Goal: Task Accomplishment & Management: Use online tool/utility

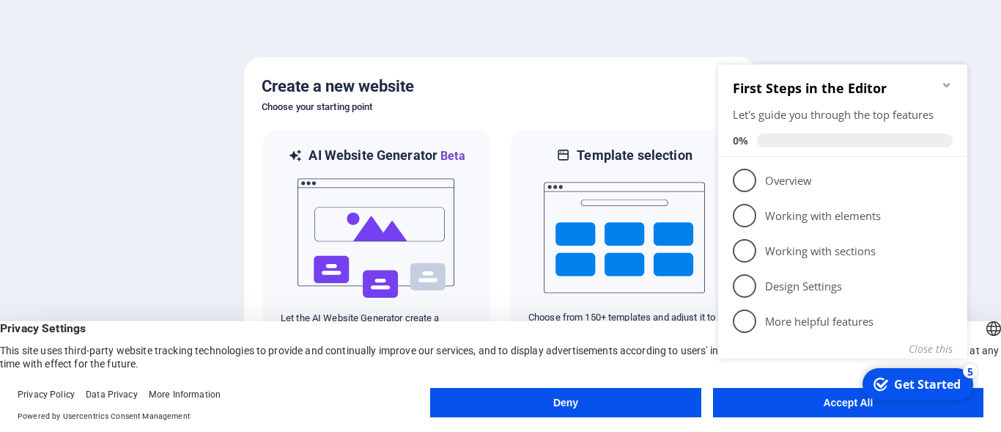
click div "checkmark Get Started 5 First Steps in the Editor Let's guide you through the t…"
click at [924, 382] on div "Get Started" at bounding box center [927, 384] width 67 height 16
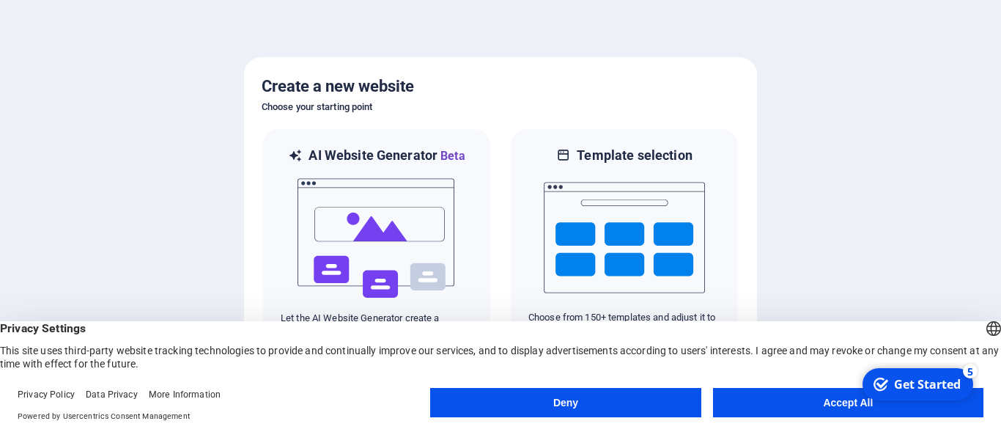
click at [832, 400] on button "Accept All" at bounding box center [848, 402] width 271 height 29
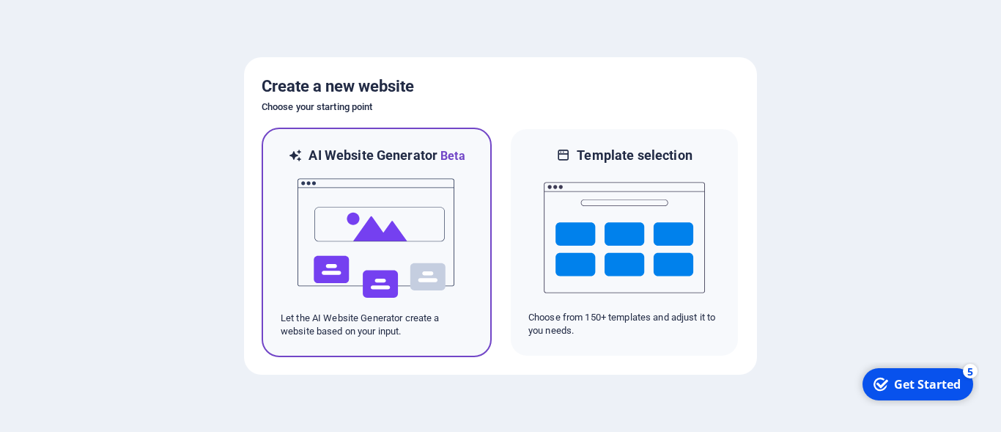
click at [367, 216] on img at bounding box center [376, 238] width 161 height 147
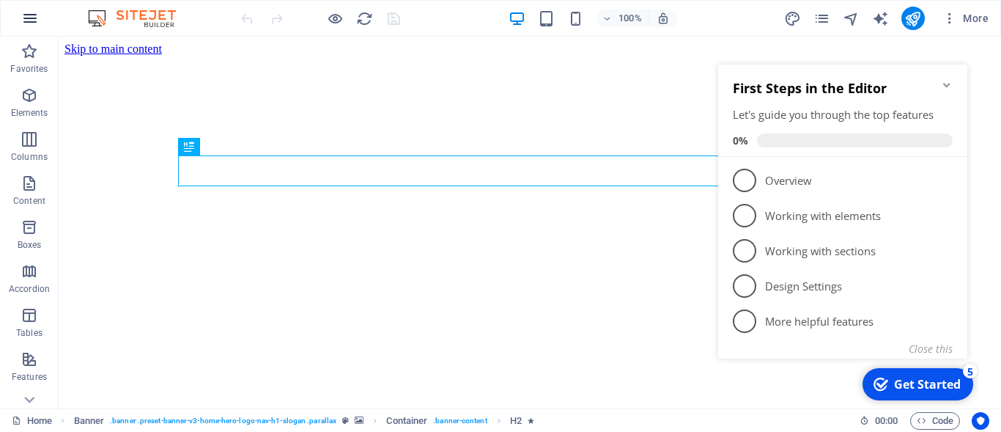
click at [25, 21] on icon "button" at bounding box center [30, 19] width 18 height 18
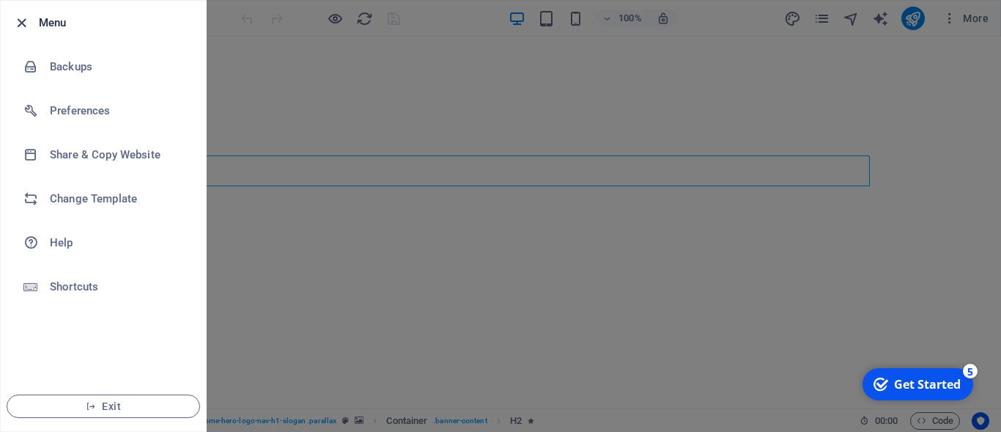
click at [21, 18] on icon "button" at bounding box center [21, 23] width 17 height 17
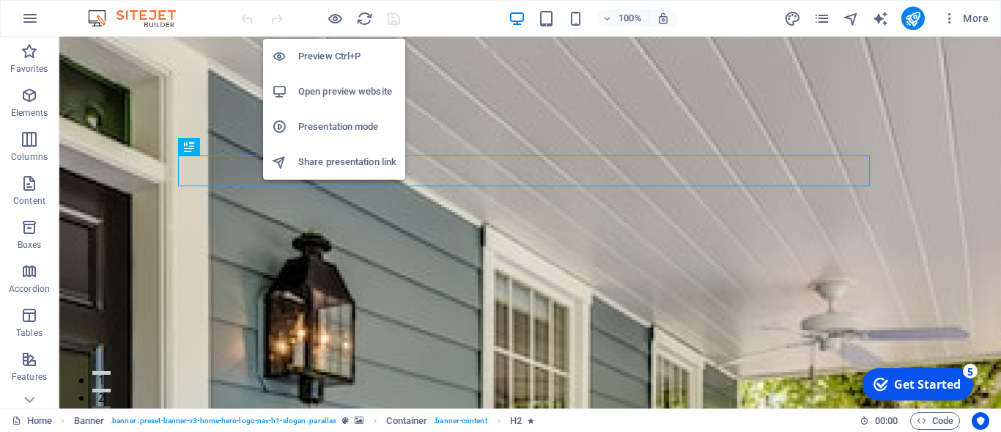
click at [335, 130] on h6 "Presentation mode" at bounding box center [347, 127] width 98 height 18
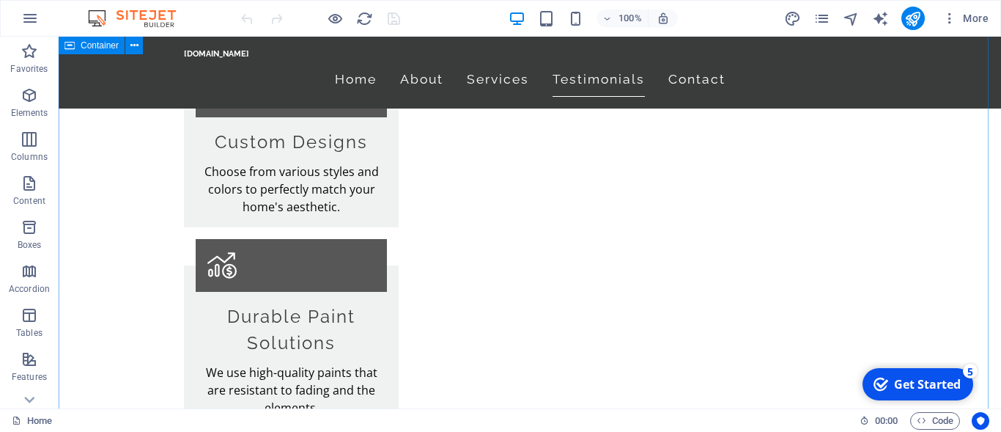
scroll to position [1596, 0]
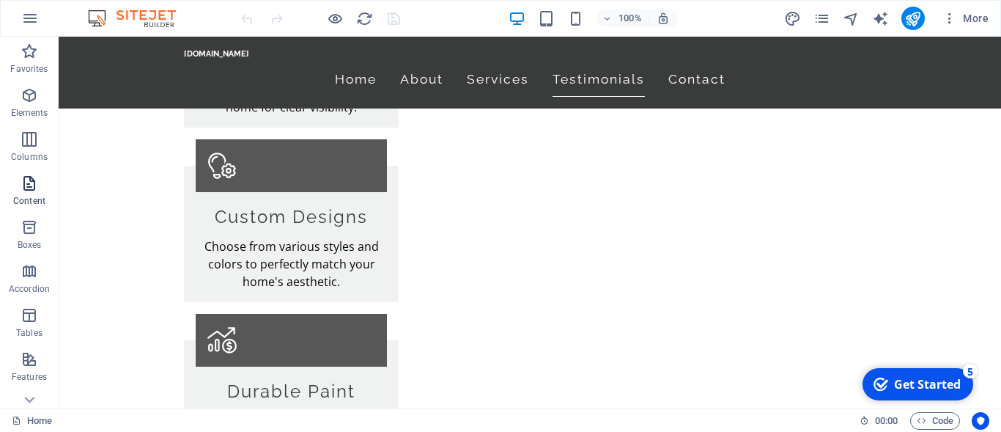
click at [32, 187] on icon "button" at bounding box center [30, 183] width 18 height 18
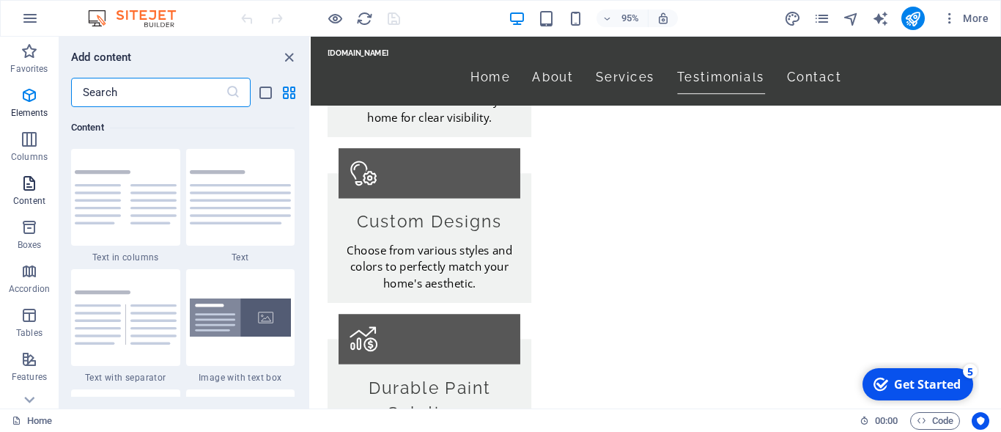
scroll to position [2572, 0]
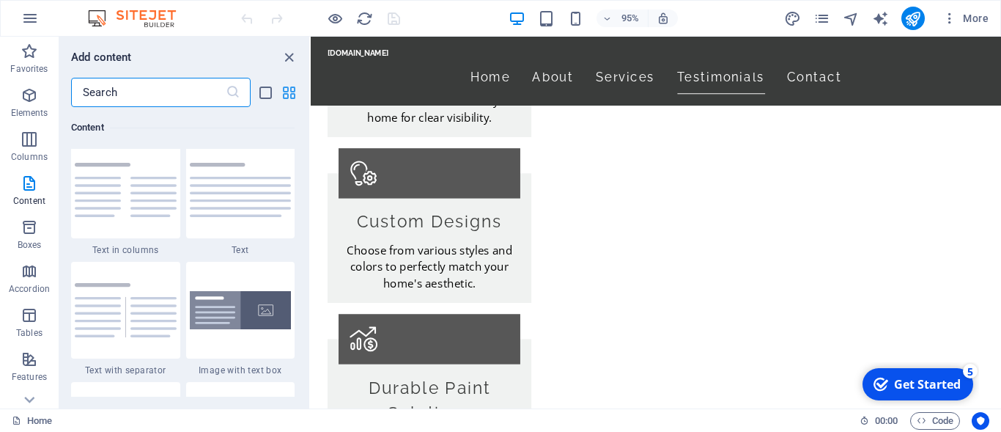
click at [285, 92] on icon "grid-view" at bounding box center [289, 92] width 17 height 17
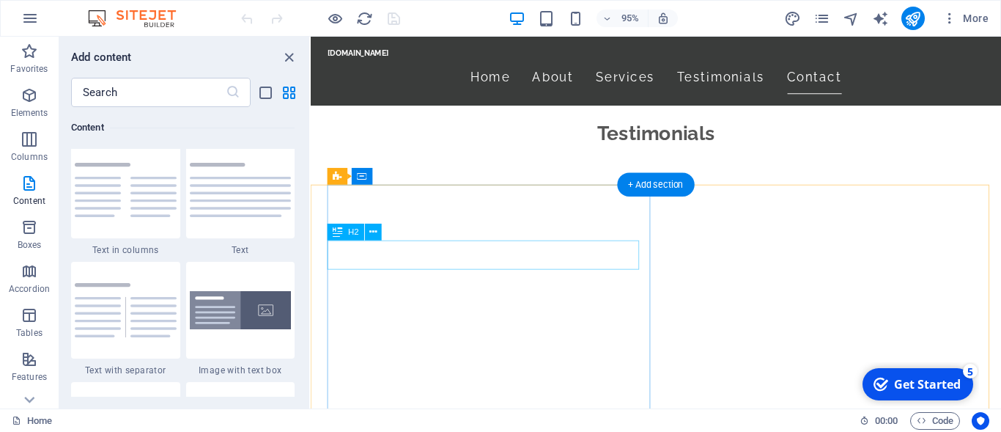
scroll to position [2718, 0]
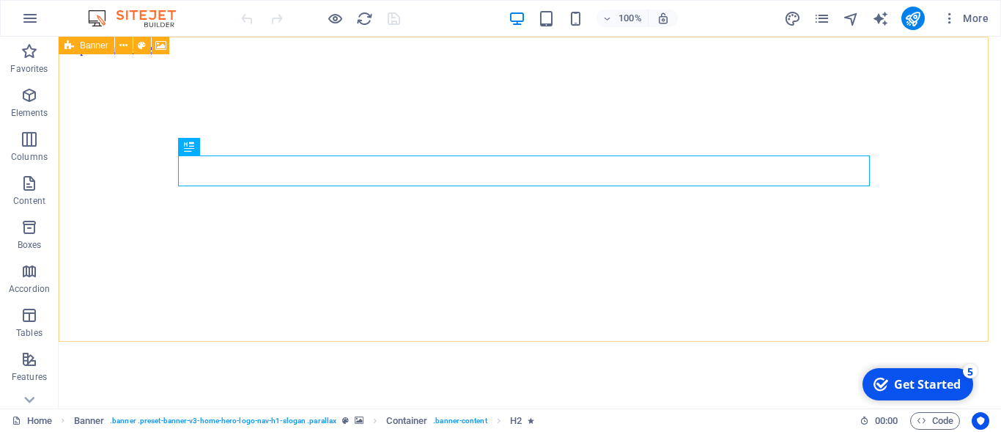
click at [86, 45] on span "Banner" at bounding box center [94, 45] width 29 height 9
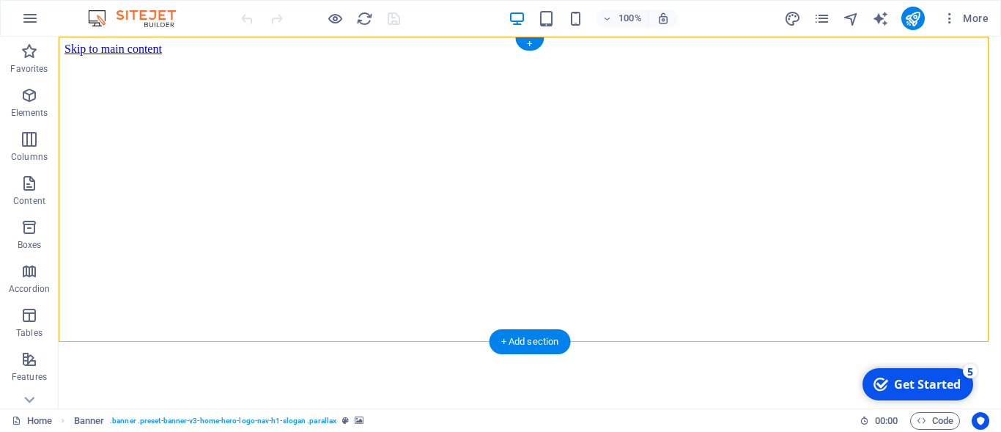
click at [750, 56] on figure at bounding box center [530, 56] width 931 height 0
click at [971, 16] on span "More" at bounding box center [966, 18] width 46 height 15
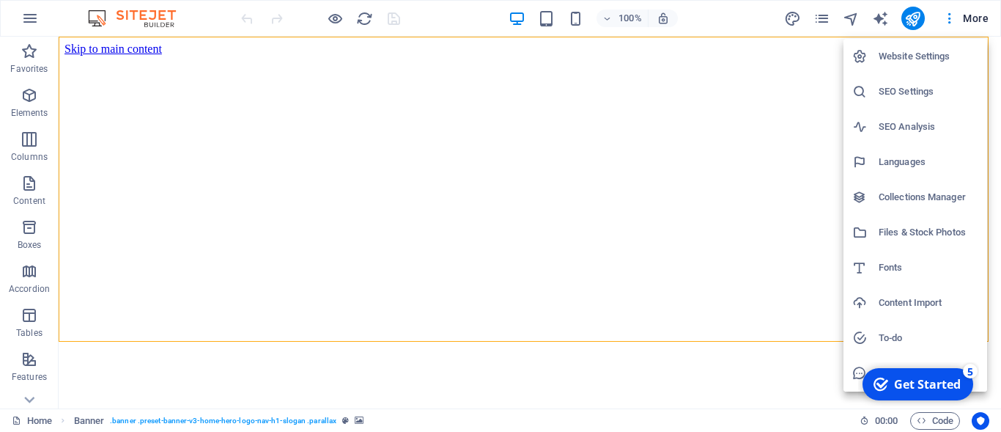
scroll to position [34, 0]
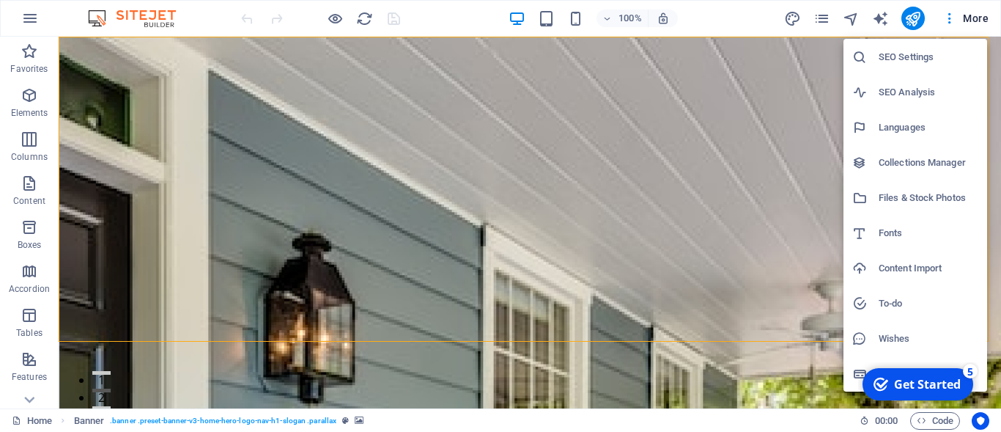
drag, startPoint x: 913, startPoint y: 288, endPoint x: 899, endPoint y: 237, distance: 53.2
click at [899, 237] on ul "Website Settings SEO Settings SEO Analysis Languages Collections Manager Files …" at bounding box center [922, 197] width 156 height 387
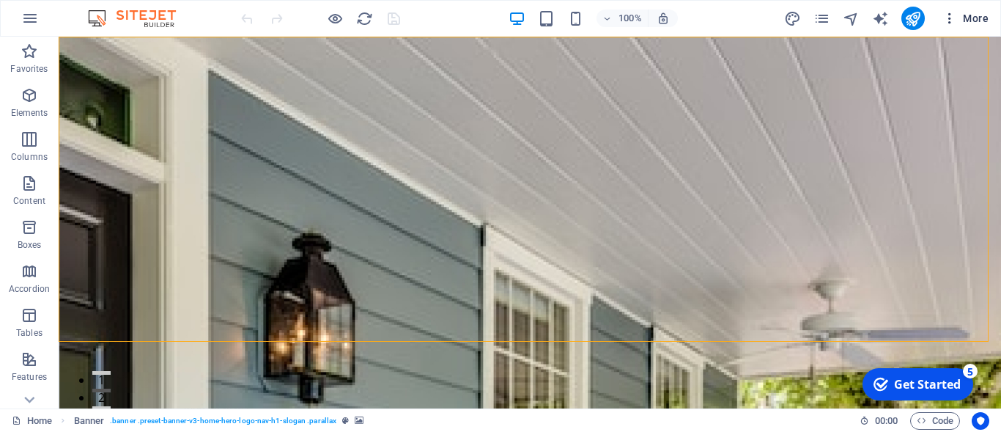
click at [972, 18] on span "More" at bounding box center [966, 18] width 46 height 15
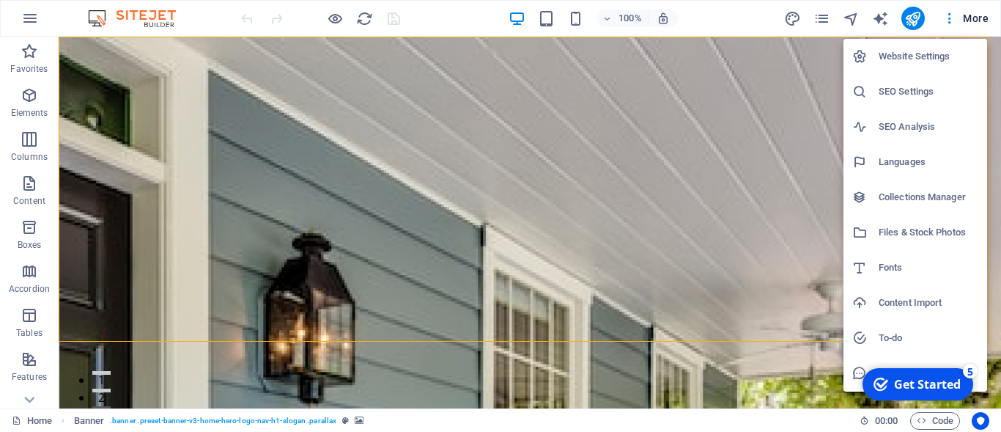
click at [721, 368] on div at bounding box center [500, 216] width 1001 height 432
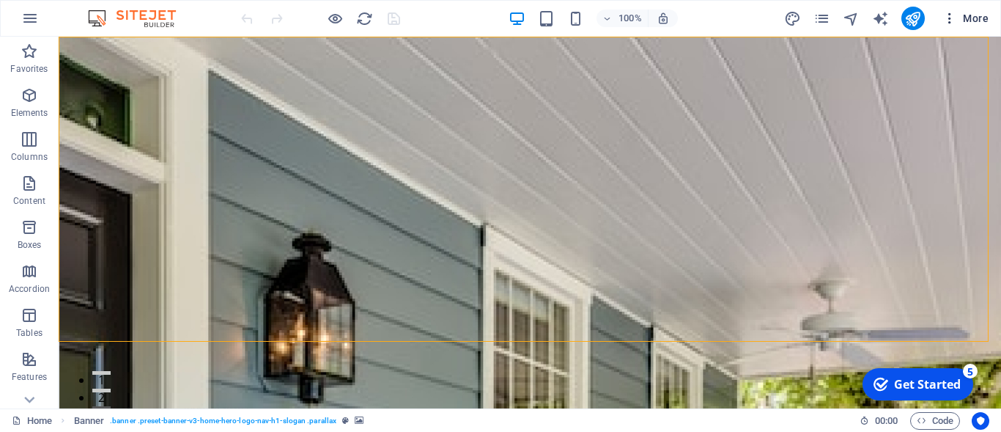
click at [966, 16] on span "More" at bounding box center [966, 18] width 46 height 15
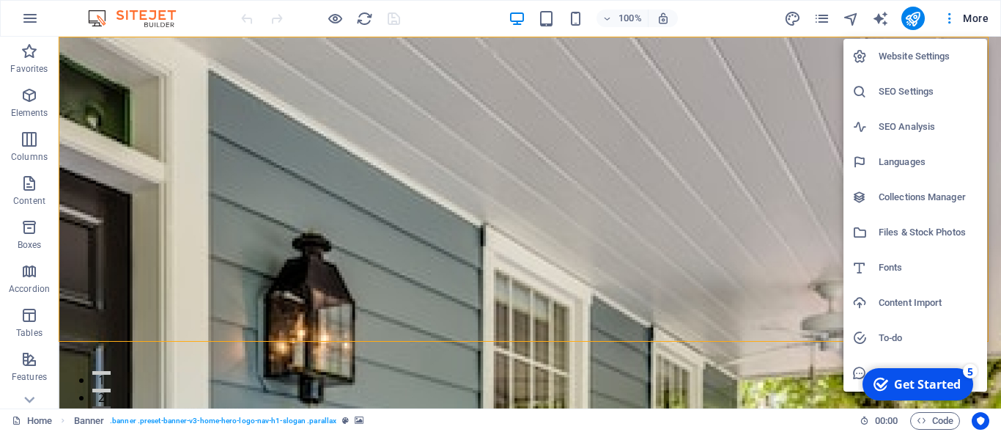
click at [902, 51] on h6 "Website Settings" at bounding box center [929, 57] width 100 height 18
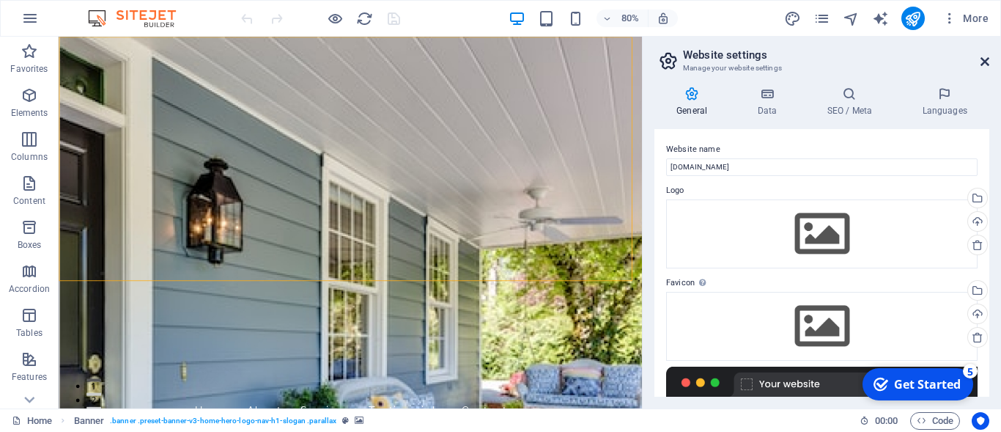
click at [985, 63] on icon at bounding box center [985, 62] width 9 height 12
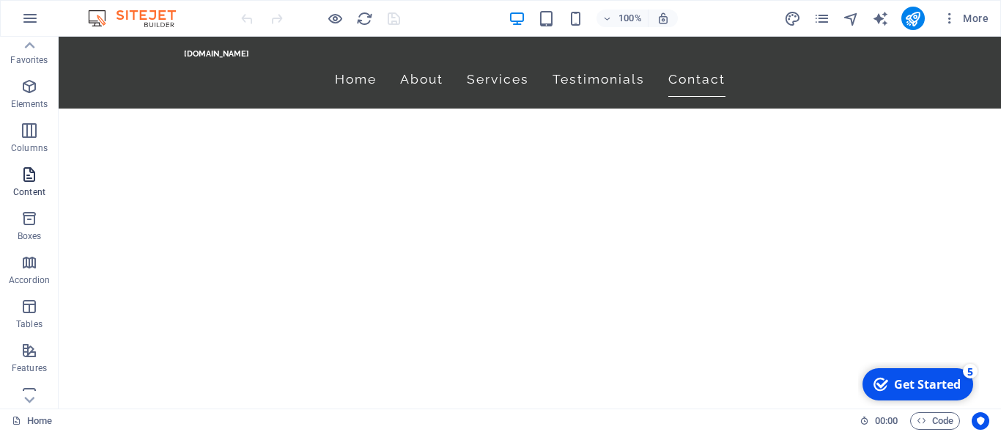
scroll to position [0, 0]
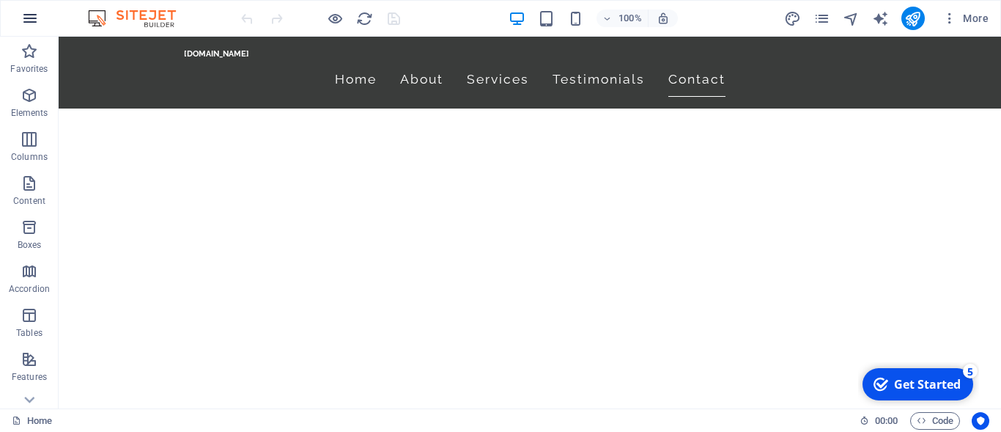
click at [34, 15] on icon "button" at bounding box center [30, 19] width 18 height 18
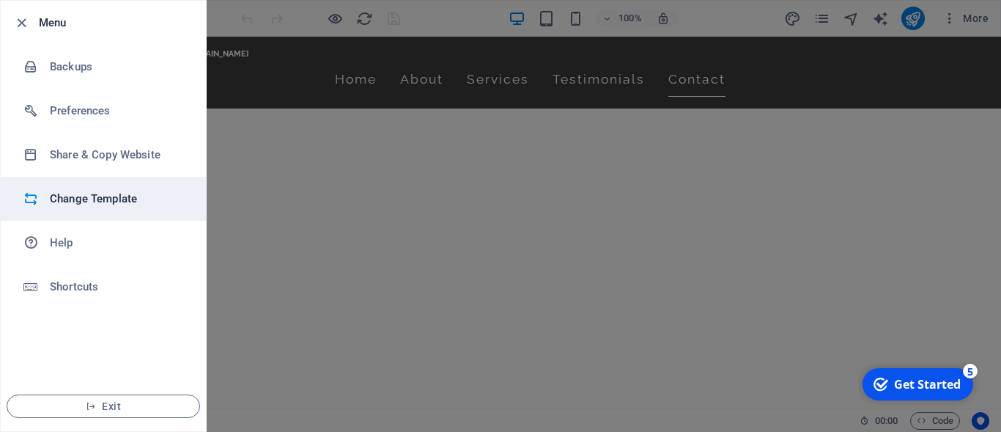
click at [60, 197] on h6 "Change Template" at bounding box center [118, 199] width 136 height 18
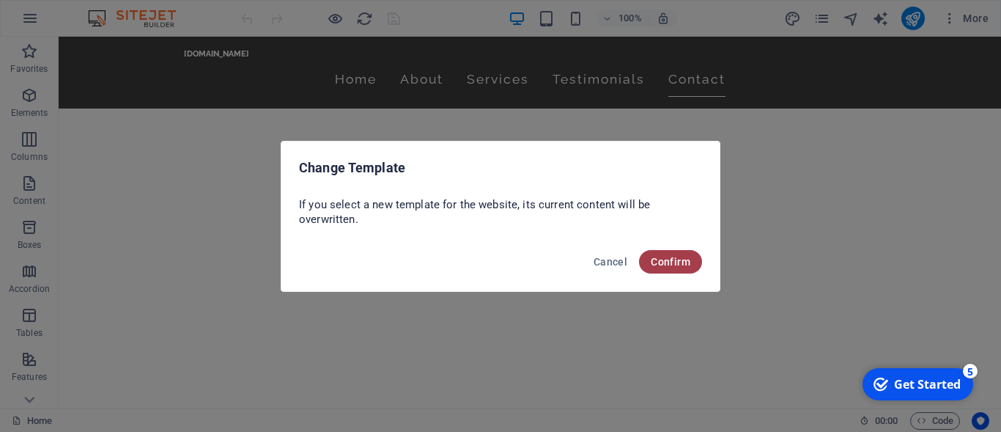
click at [669, 261] on span "Confirm" at bounding box center [671, 262] width 40 height 12
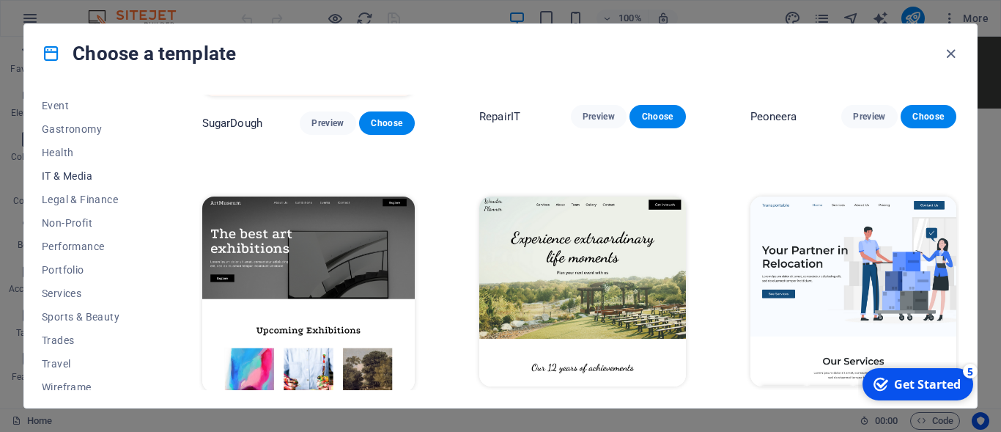
scroll to position [291, 0]
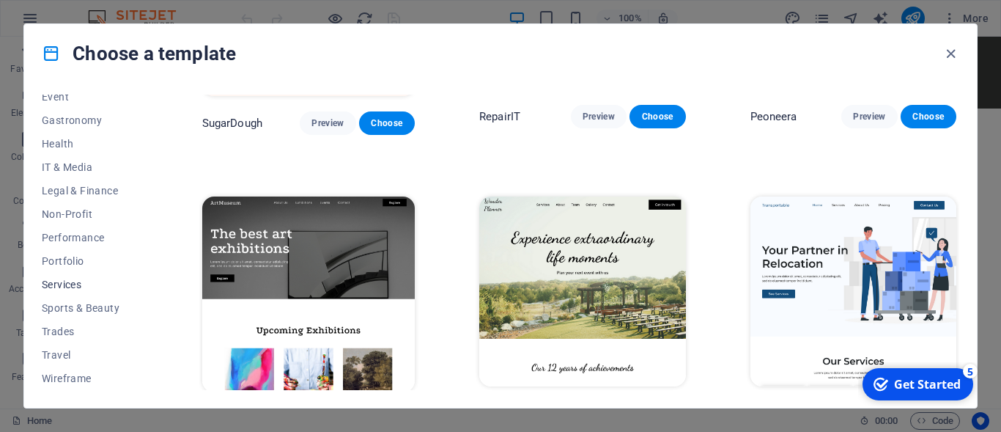
click at [65, 287] on span "Services" at bounding box center [90, 285] width 96 height 12
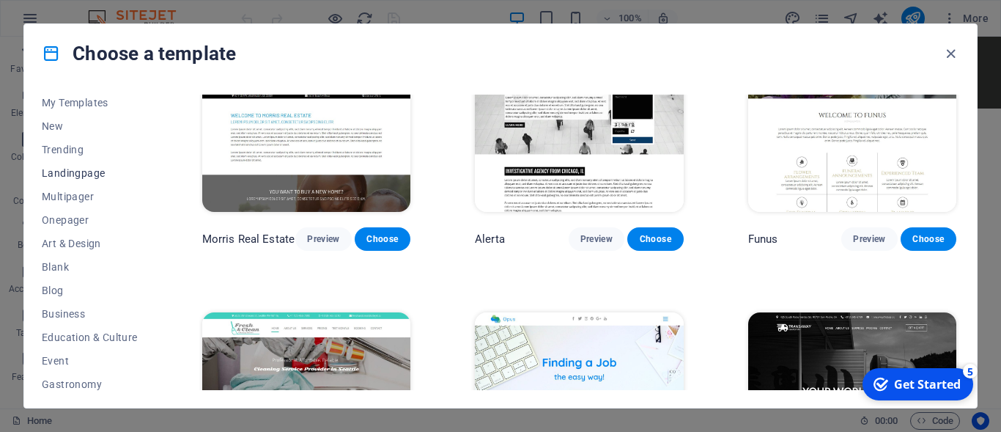
scroll to position [0, 0]
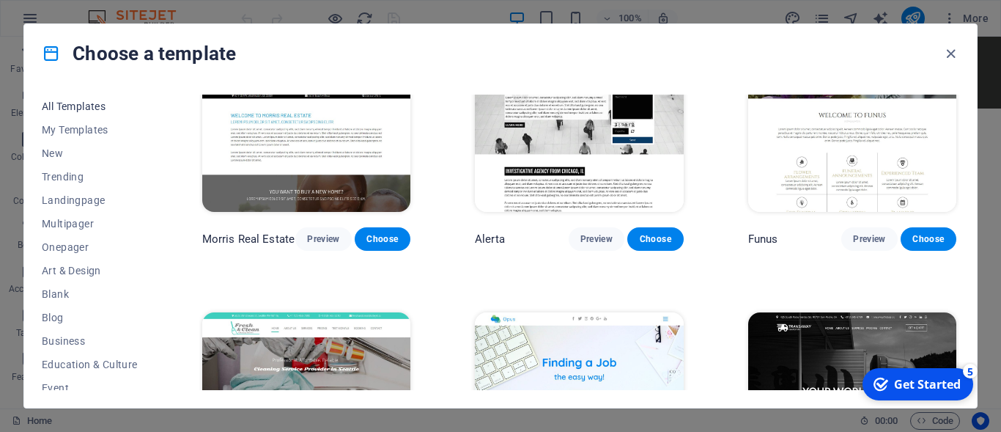
click at [99, 107] on span "All Templates" at bounding box center [90, 106] width 96 height 12
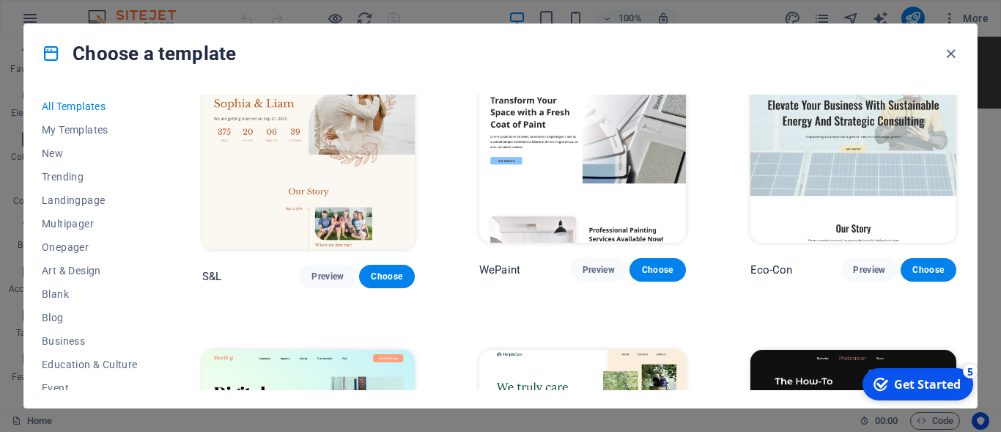
scroll to position [660, 0]
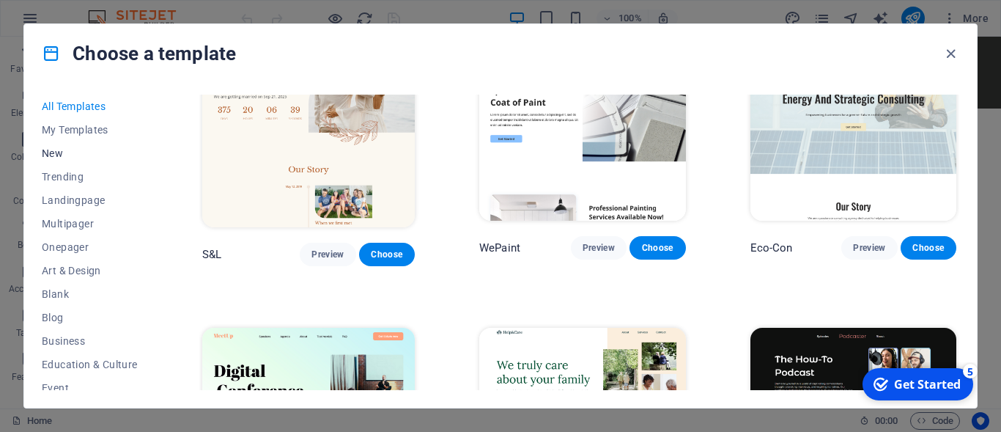
click at [56, 149] on span "New" at bounding box center [90, 153] width 96 height 12
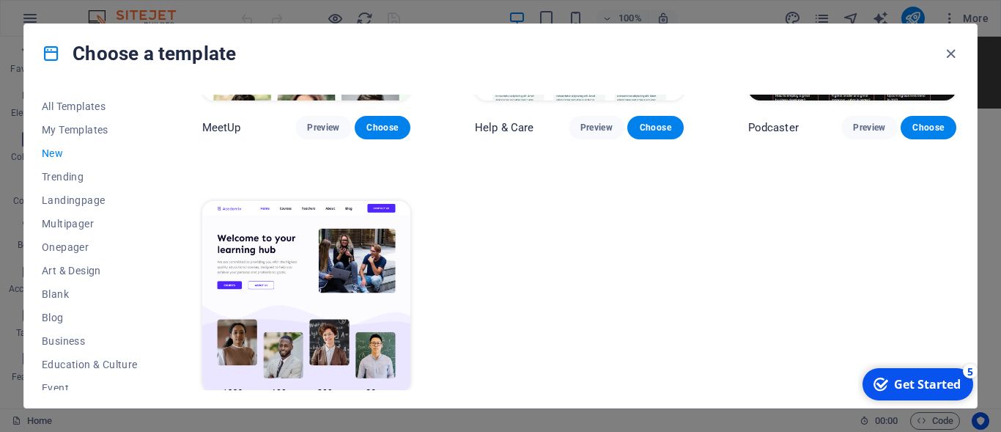
scroll to position [1071, 0]
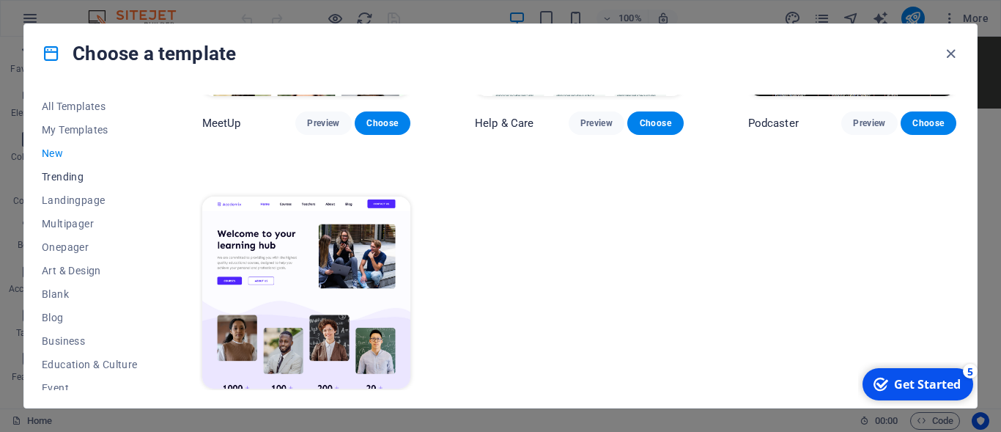
click at [55, 177] on span "Trending" at bounding box center [90, 177] width 96 height 12
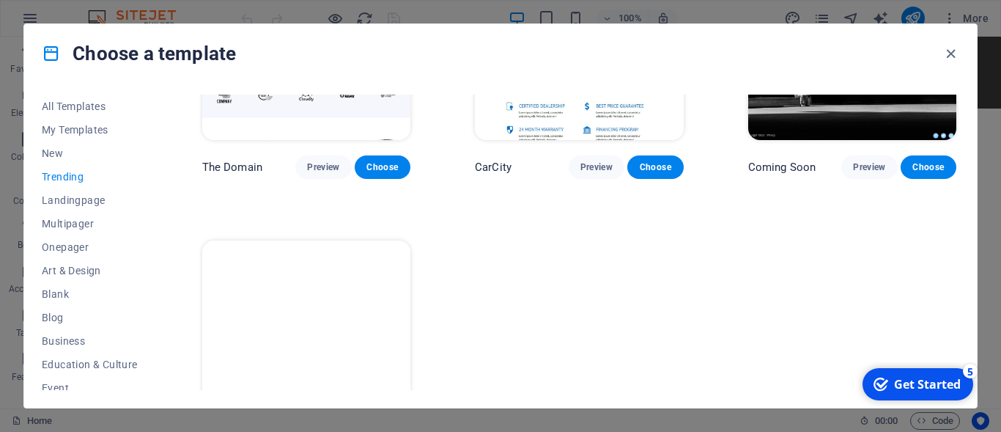
scroll to position [1356, 0]
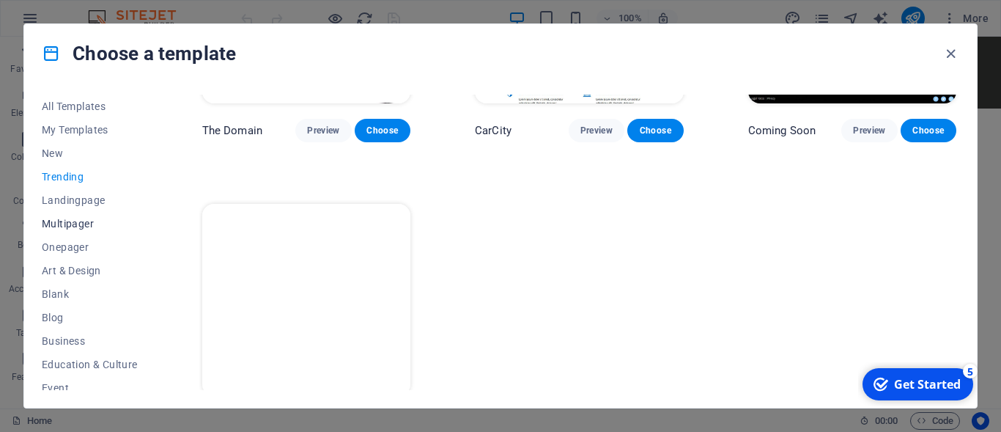
click at [67, 221] on span "Multipager" at bounding box center [90, 224] width 96 height 12
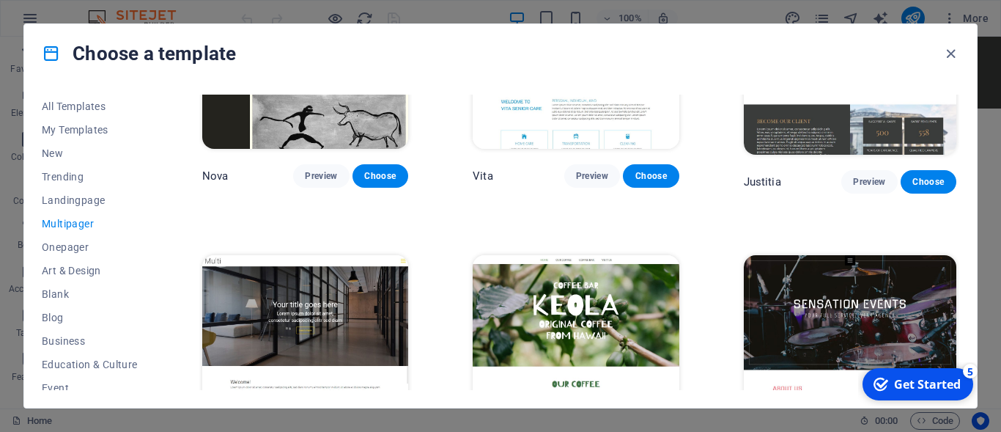
scroll to position [5798, 0]
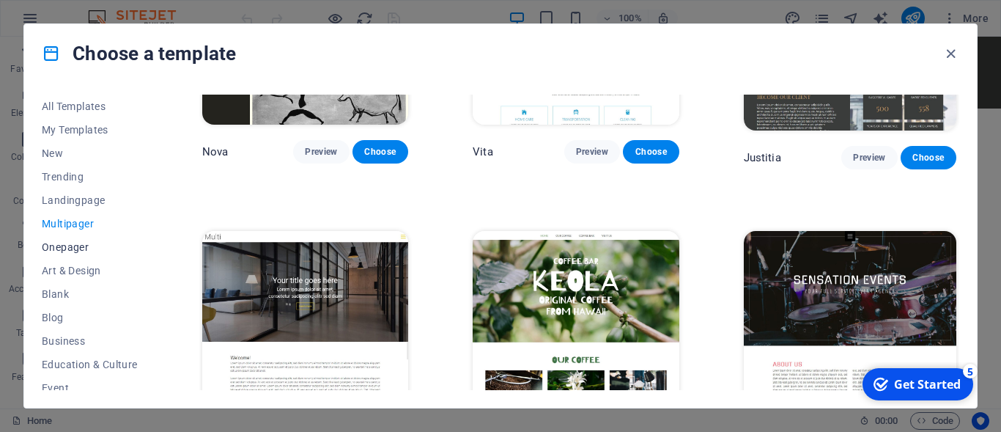
click at [68, 247] on span "Onepager" at bounding box center [90, 247] width 96 height 12
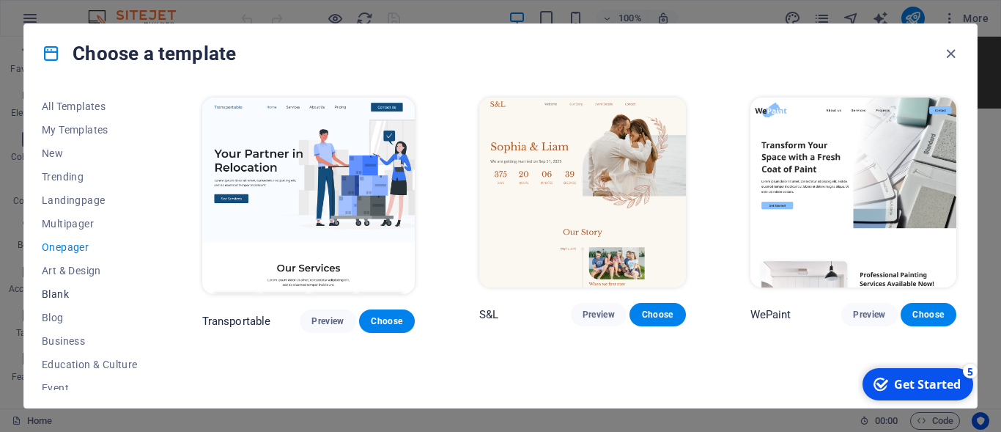
scroll to position [132, 0]
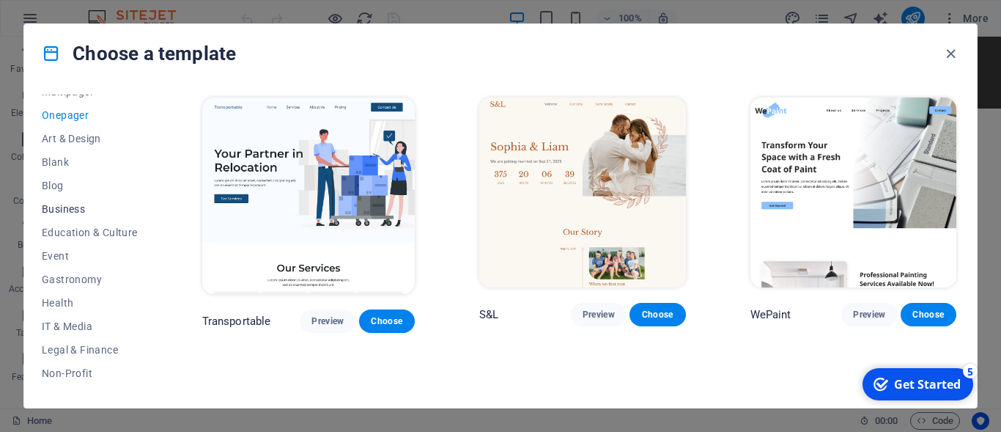
click at [79, 209] on span "Business" at bounding box center [90, 209] width 96 height 12
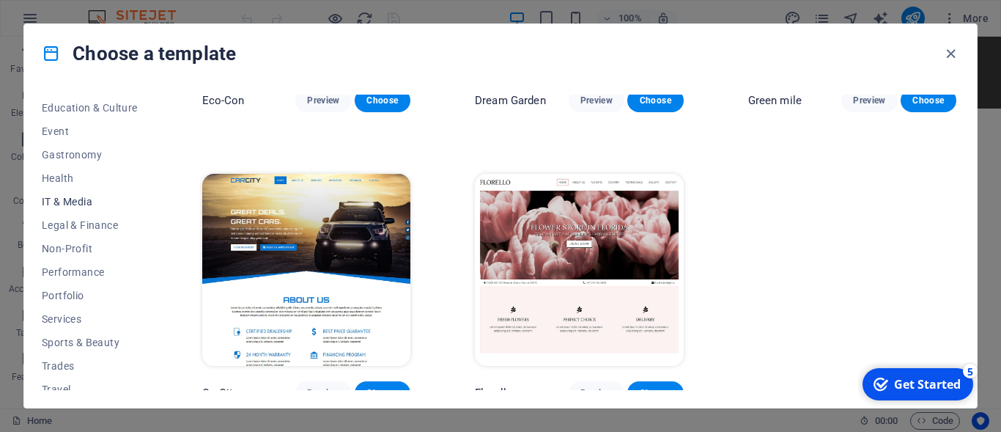
scroll to position [264, 0]
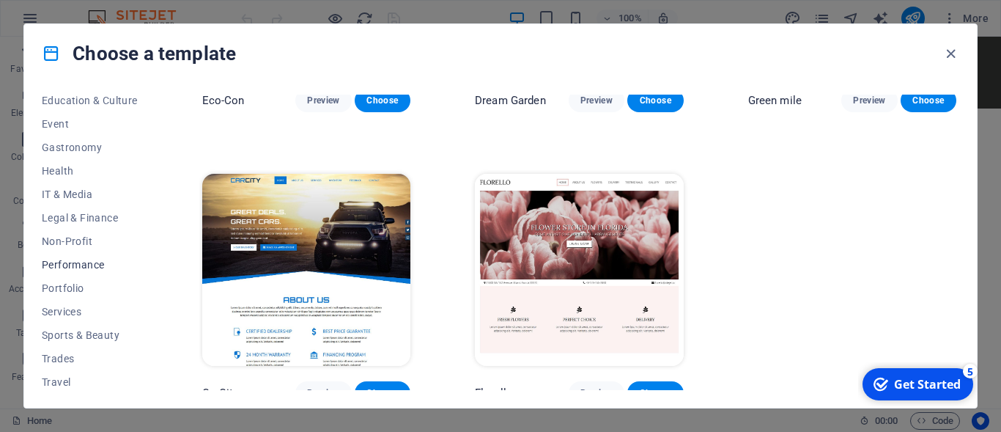
click at [85, 260] on span "Performance" at bounding box center [90, 265] width 96 height 12
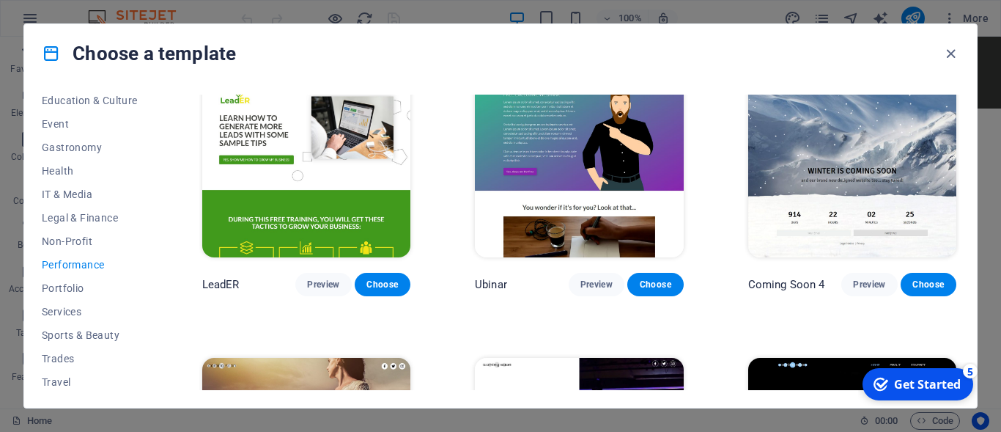
scroll to position [1206, 0]
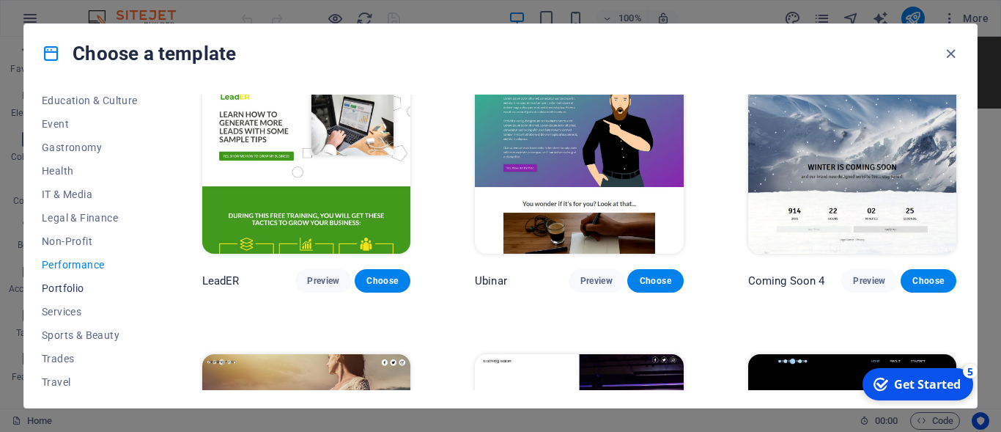
click at [47, 284] on span "Portfolio" at bounding box center [90, 288] width 96 height 12
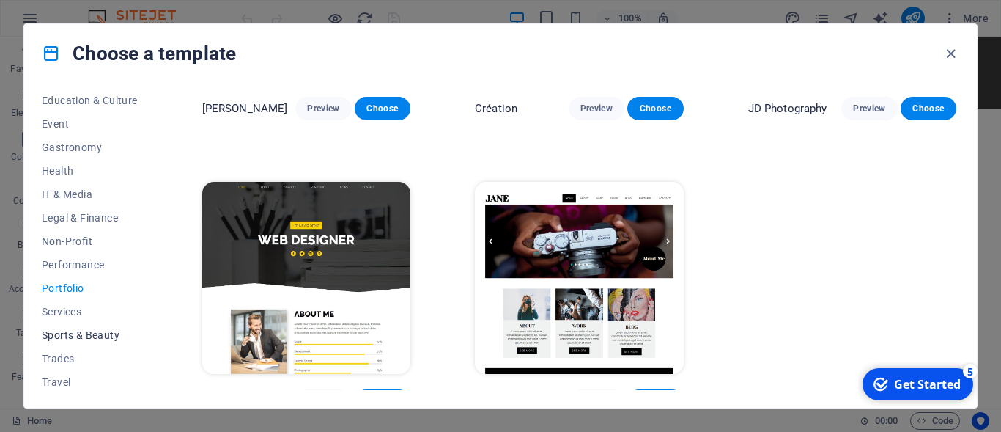
scroll to position [291, 0]
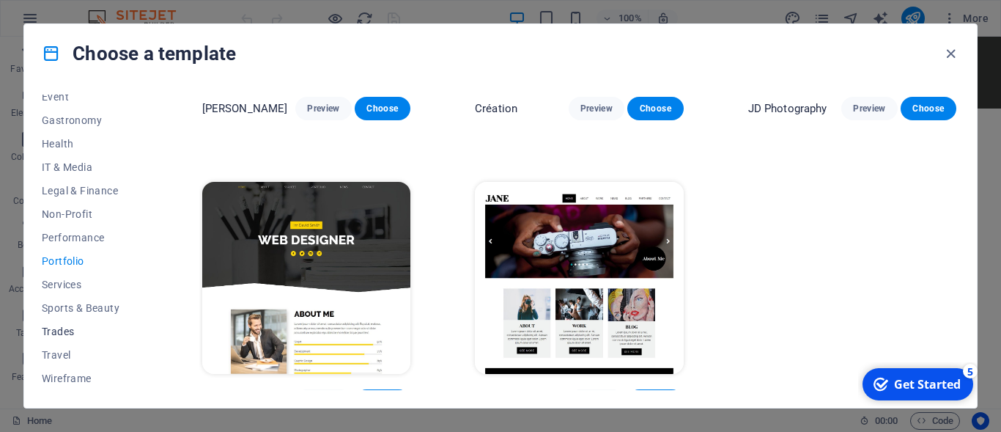
click at [70, 329] on span "Trades" at bounding box center [90, 331] width 96 height 12
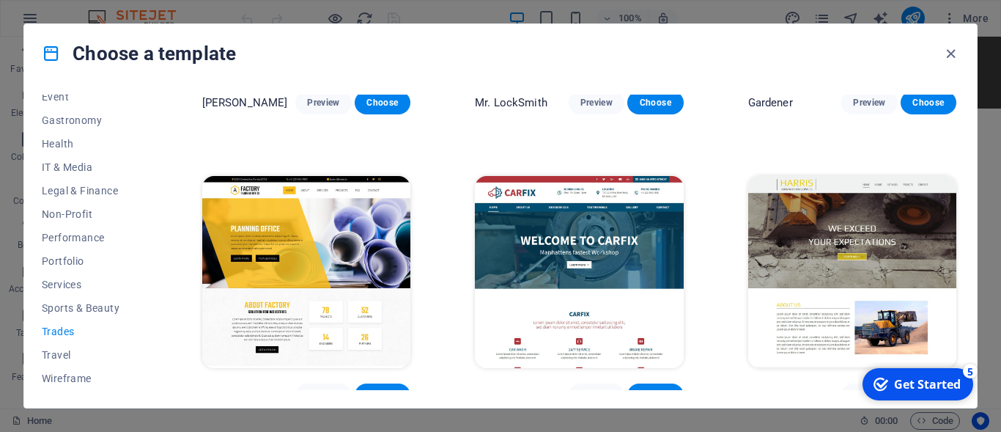
scroll to position [501, 0]
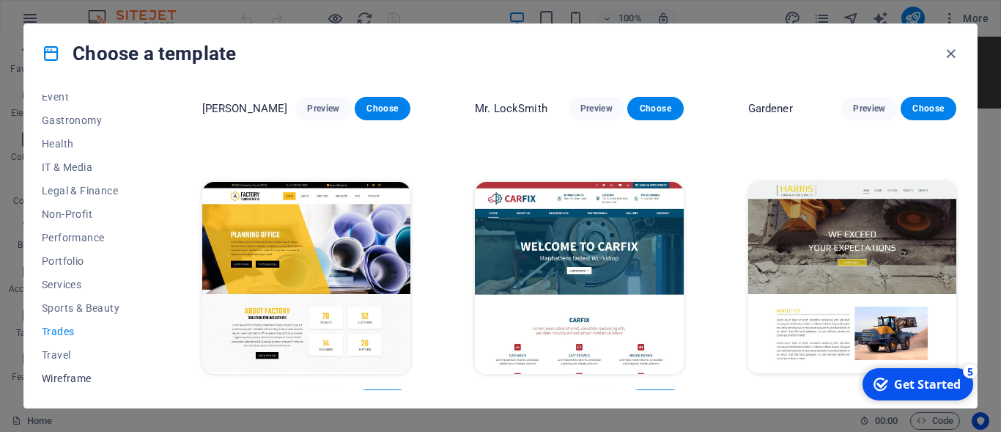
click at [74, 375] on span "Wireframe" at bounding box center [90, 378] width 96 height 12
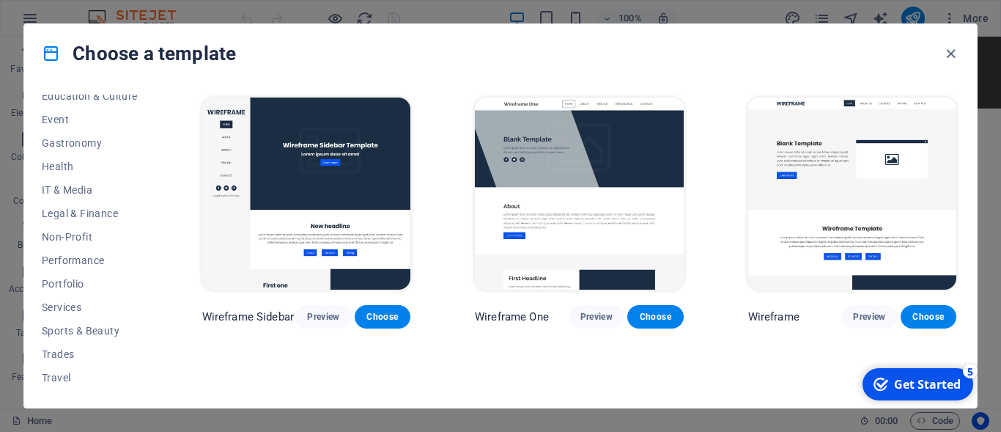
scroll to position [291, 0]
click at [62, 329] on span "Trades" at bounding box center [90, 331] width 96 height 12
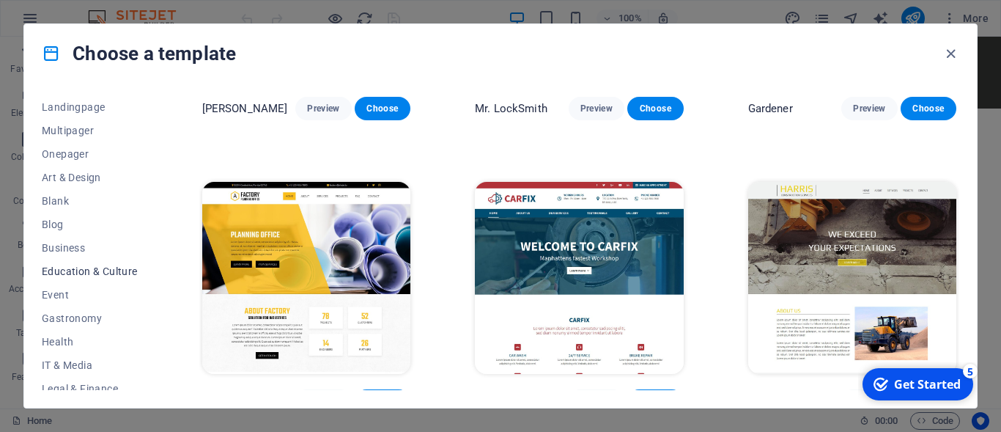
scroll to position [0, 0]
click at [947, 53] on icon "button" at bounding box center [951, 53] width 17 height 17
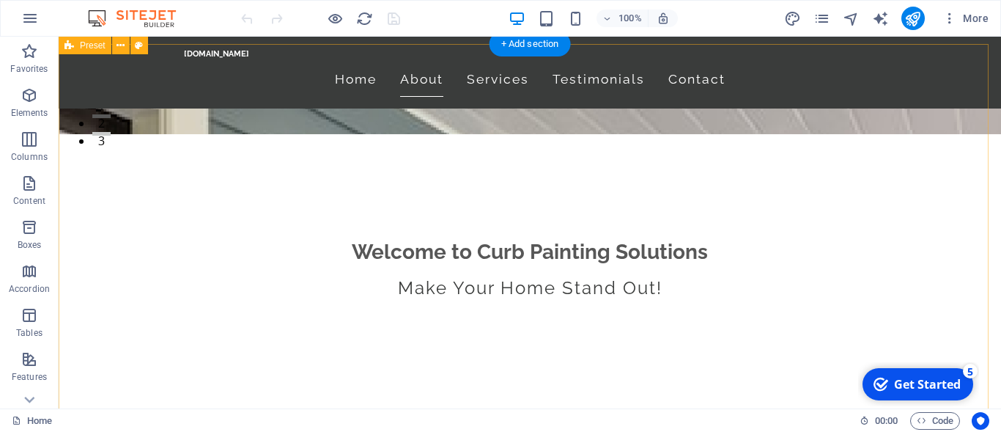
scroll to position [271, 0]
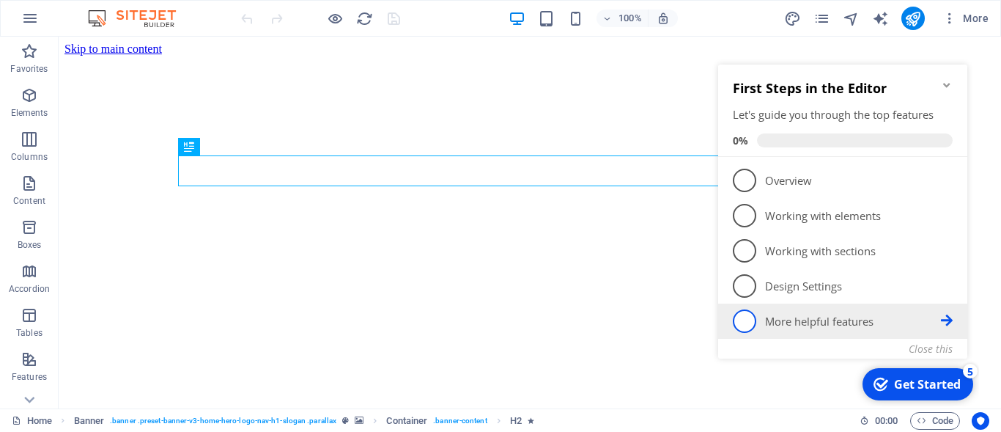
click at [787, 322] on p "More helpful features - incomplete" at bounding box center [853, 321] width 176 height 15
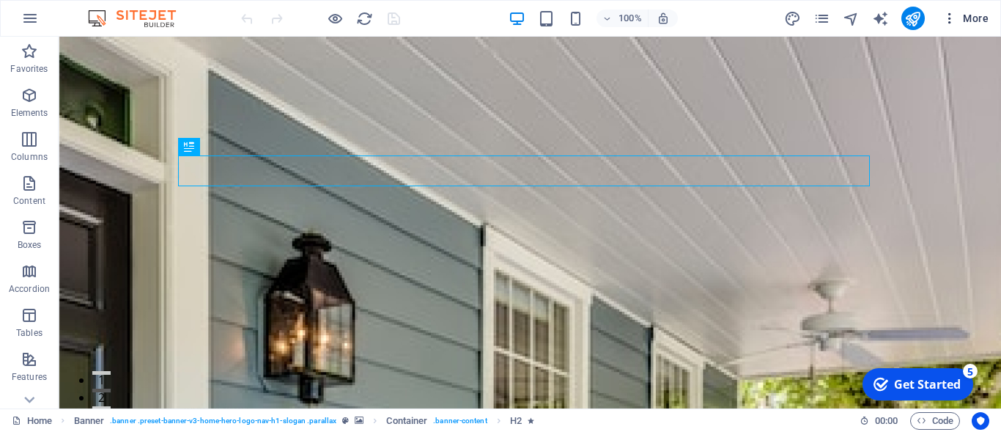
click at [965, 19] on span "More" at bounding box center [966, 18] width 46 height 15
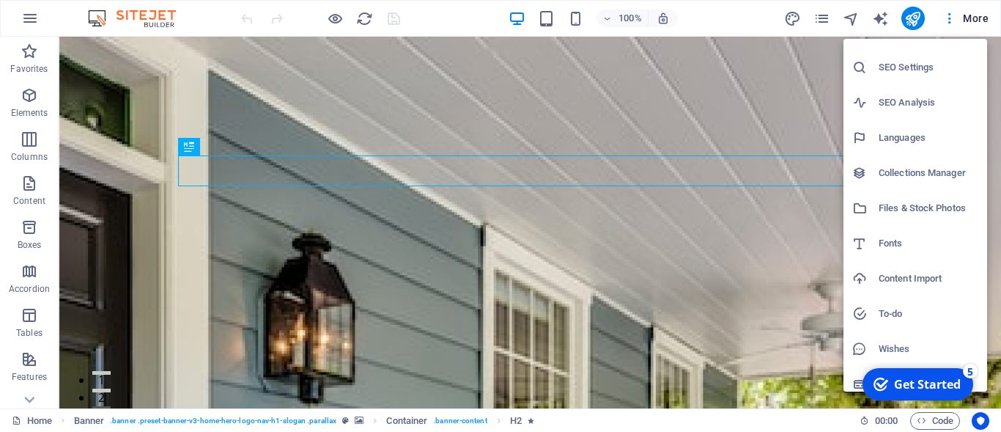
scroll to position [34, 0]
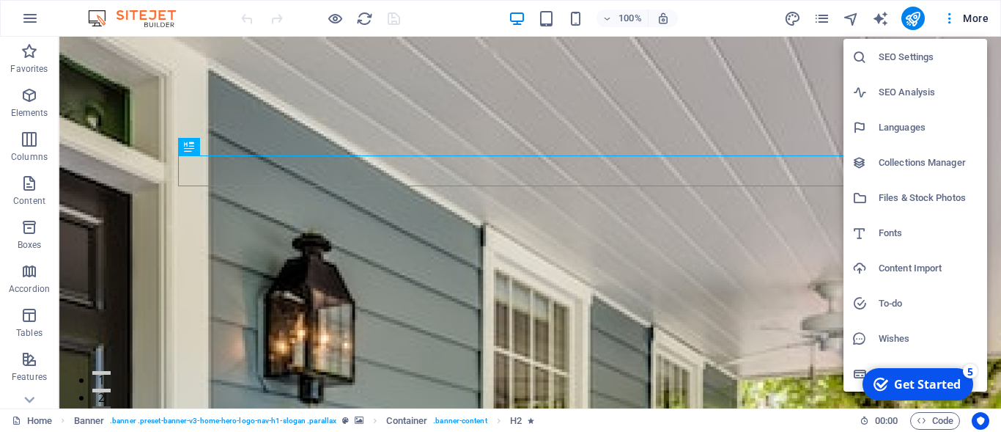
click at [922, 193] on h6 "Files & Stock Photos" at bounding box center [929, 198] width 100 height 18
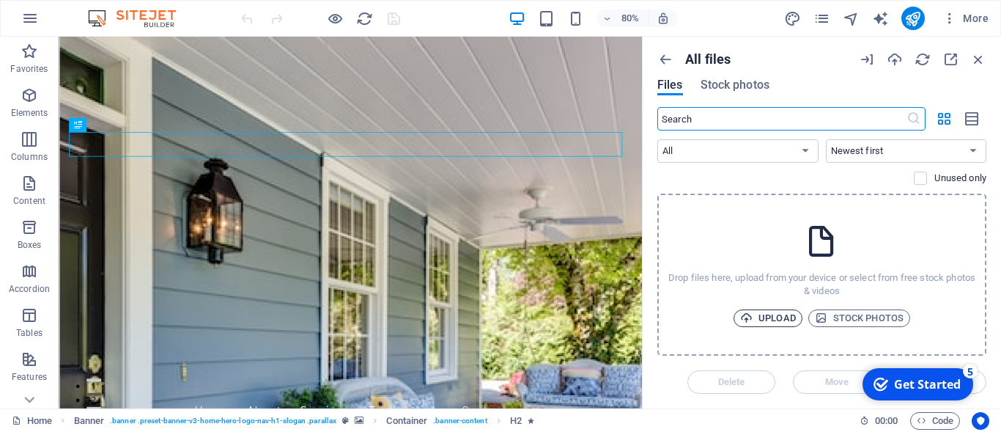
click at [780, 319] on span "Upload" at bounding box center [768, 318] width 56 height 18
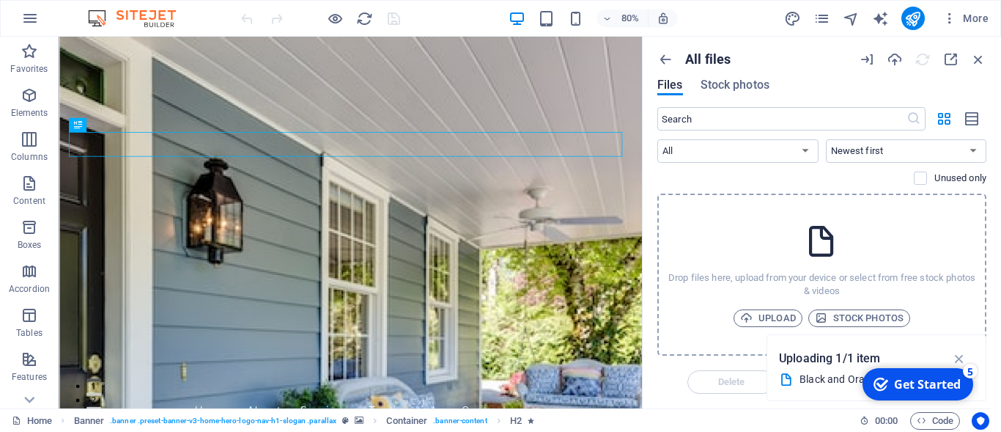
drag, startPoint x: 810, startPoint y: 377, endPoint x: 803, endPoint y: 375, distance: 7.5
click at [803, 375] on div "Black and Orange Modern House Painting Services Promotion Instagram Post (1).png" at bounding box center [872, 379] width 144 height 17
click at [958, 358] on icon "button" at bounding box center [960, 358] width 17 height 16
click at [952, 383] on div "Get Started" at bounding box center [927, 384] width 67 height 16
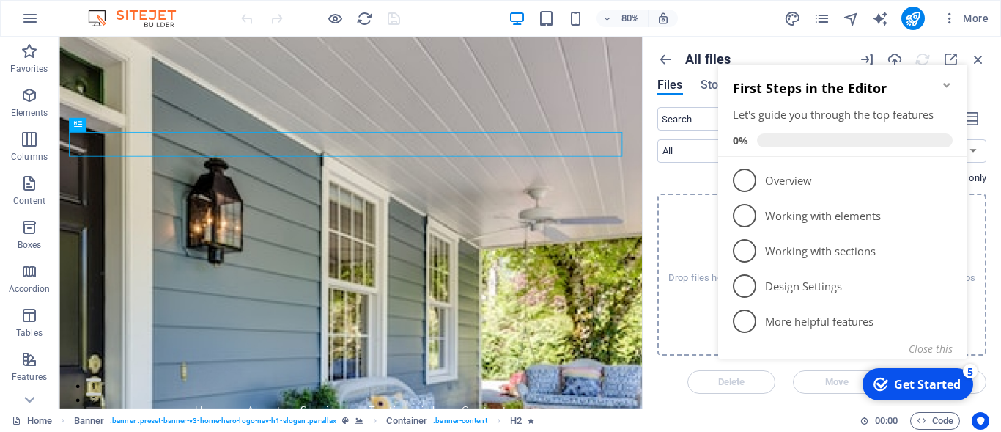
click at [769, 412] on div "Home Banner . banner .preset-banner-v3-home-hero-logo-nav-h1-slogan .parallax C…" at bounding box center [430, 421] width 836 height 18
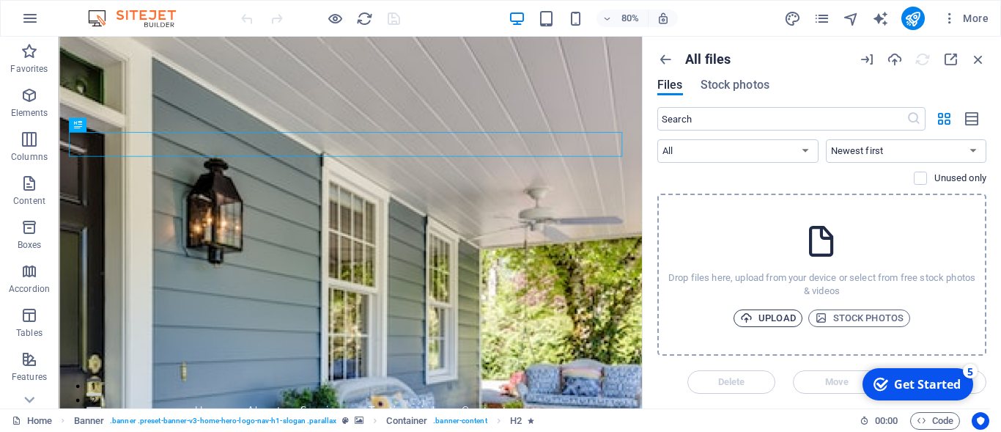
click at [774, 315] on span "Upload" at bounding box center [768, 318] width 56 height 18
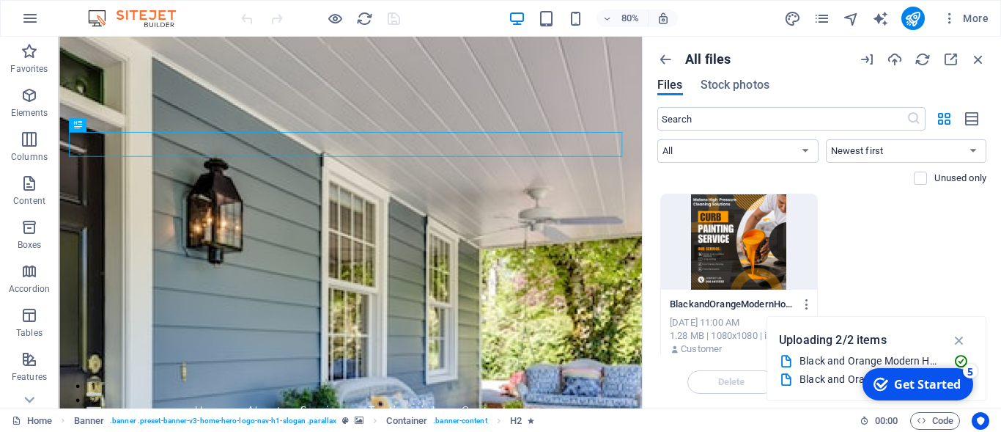
click at [745, 256] on div at bounding box center [739, 241] width 156 height 95
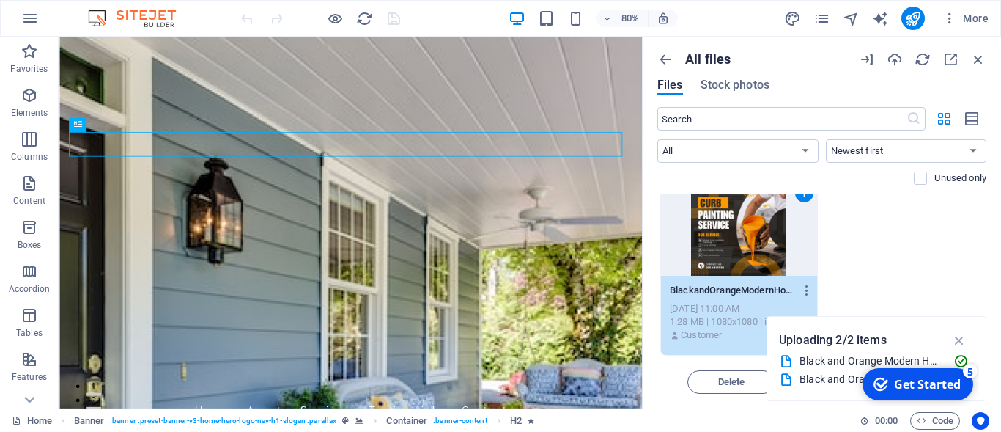
scroll to position [0, 0]
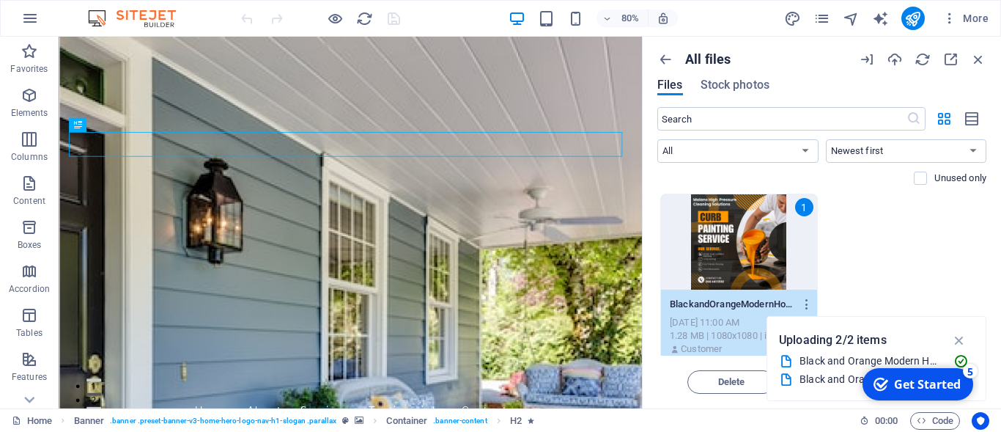
click at [672, 380] on div "Delete Move Insert" at bounding box center [822, 375] width 329 height 38
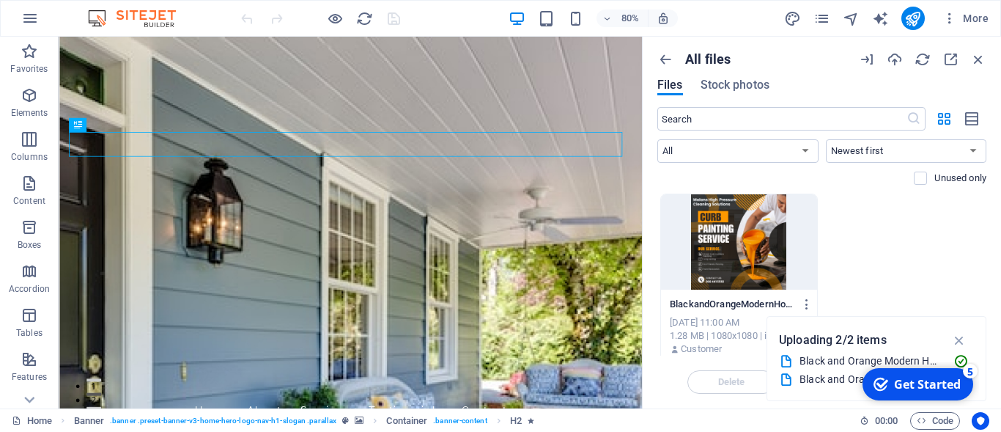
click at [672, 380] on div "Delete Move Insert" at bounding box center [822, 375] width 329 height 38
click at [961, 339] on icon "button" at bounding box center [960, 340] width 17 height 16
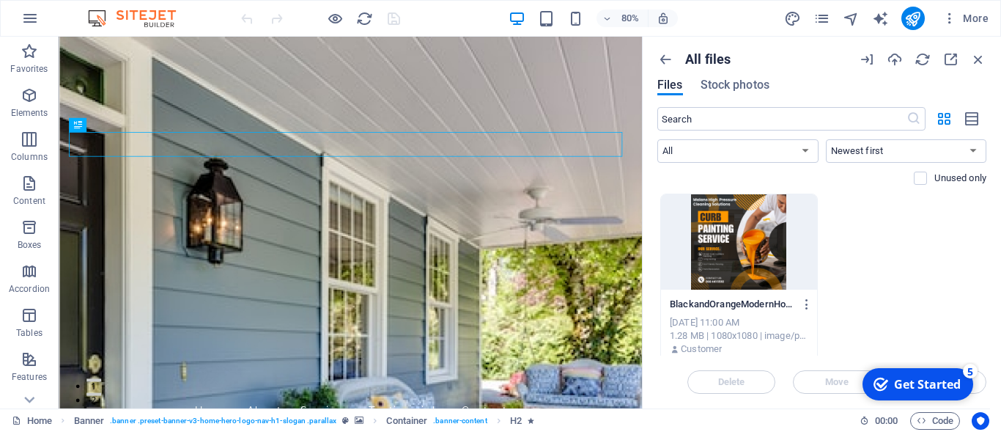
click div "checkmark Get Started 5 First Steps in the Editor Let's guide you through the t…"
click at [932, 386] on div "Get Started" at bounding box center [927, 384] width 67 height 16
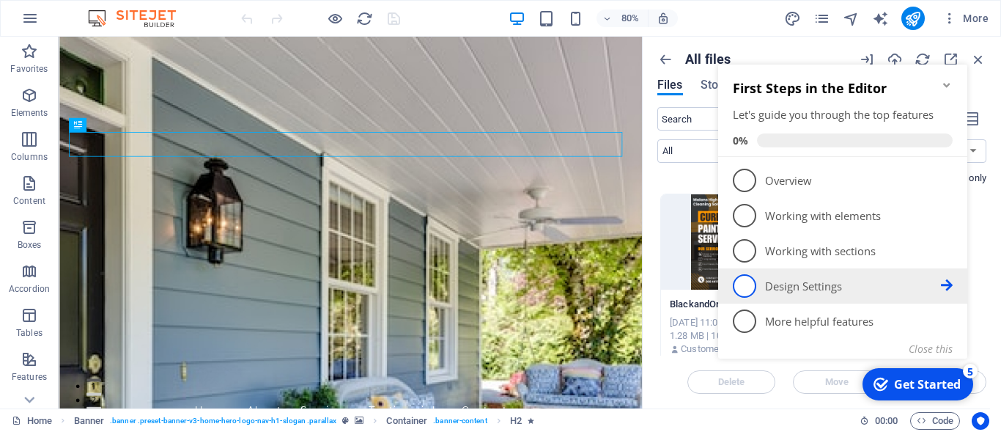
click at [776, 284] on p "Design Settings - incomplete" at bounding box center [853, 286] width 176 height 15
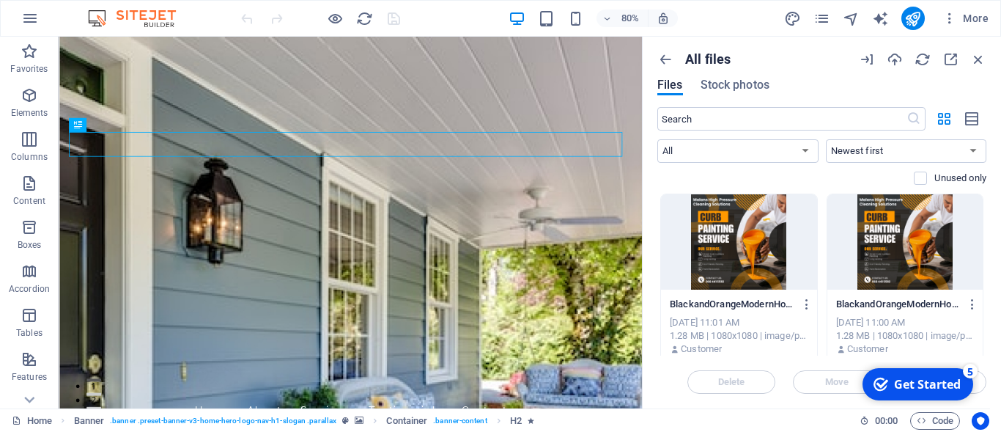
click at [752, 249] on div at bounding box center [739, 241] width 156 height 95
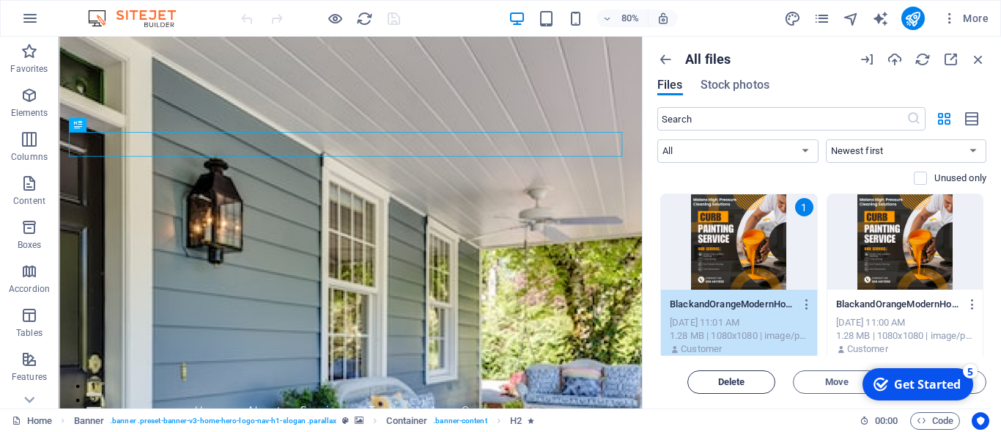
click at [739, 382] on span "Delete" at bounding box center [731, 382] width 27 height 9
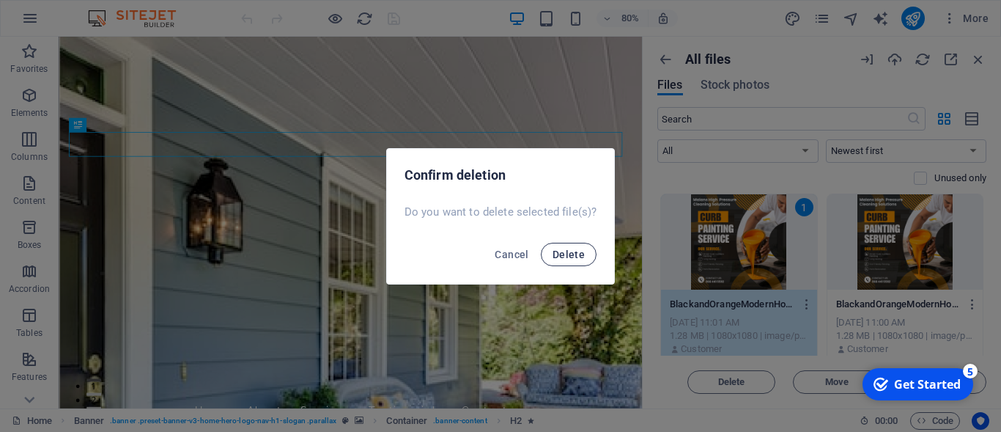
click at [584, 249] on span "Delete" at bounding box center [569, 255] width 32 height 12
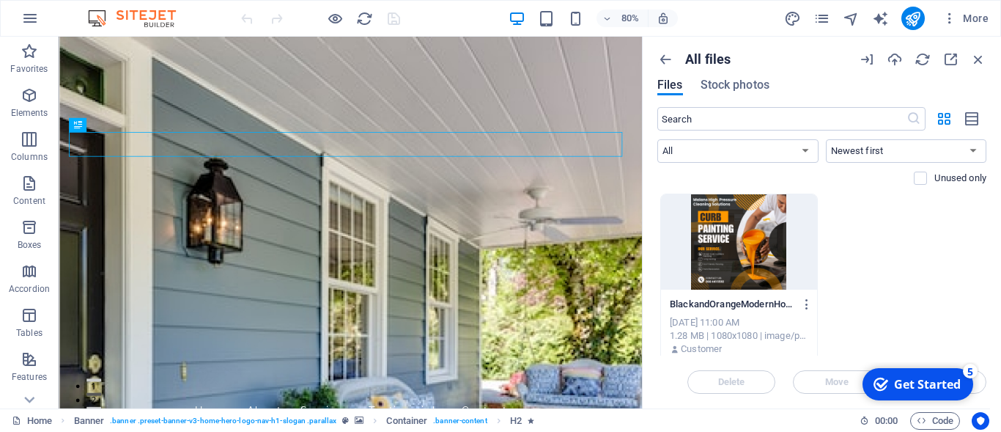
click div "checkmark Get Started 5 First Steps in the Editor Let's guide you through the t…"
click at [934, 382] on div "Get Started" at bounding box center [927, 384] width 67 height 16
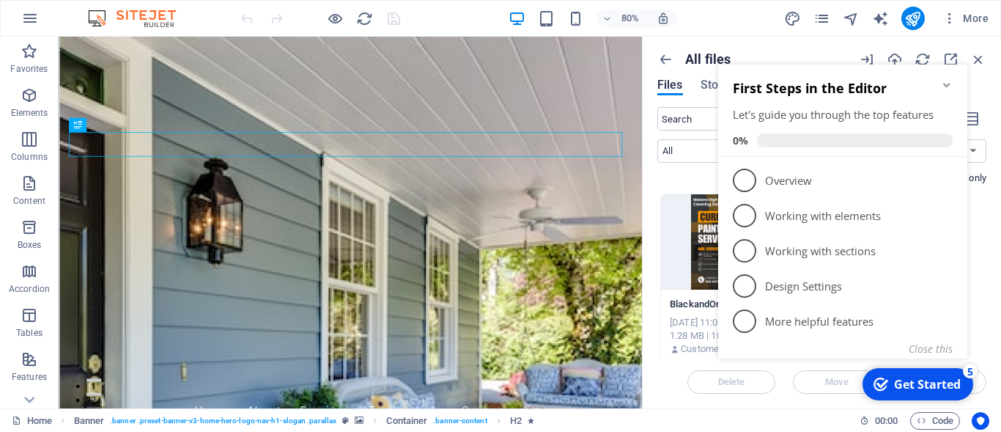
click at [944, 78] on div "First Steps in the Editor Let's guide you through the top features 0%" at bounding box center [842, 111] width 249 height 92
click at [946, 79] on div "First Steps in the Editor Let's guide you through the top features 0%" at bounding box center [842, 111] width 249 height 92
click at [944, 90] on icon "Minimize checklist" at bounding box center [947, 85] width 12 height 12
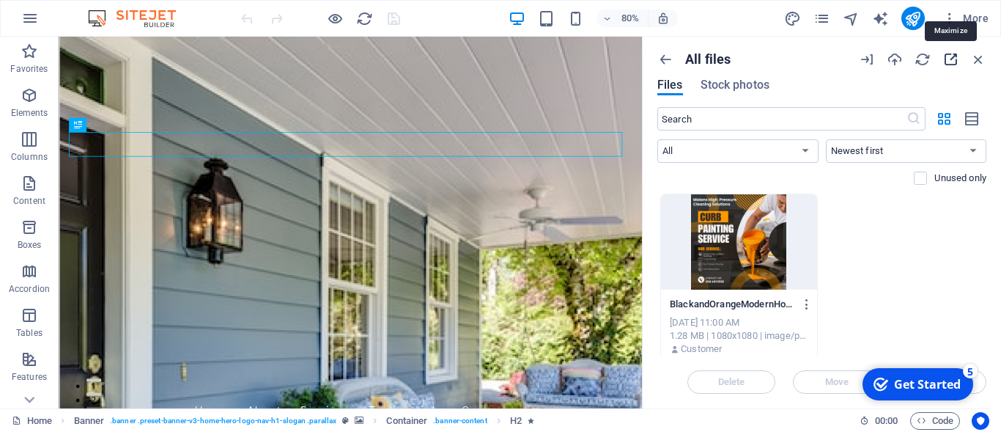
click at [955, 55] on icon "button" at bounding box center [951, 59] width 16 height 16
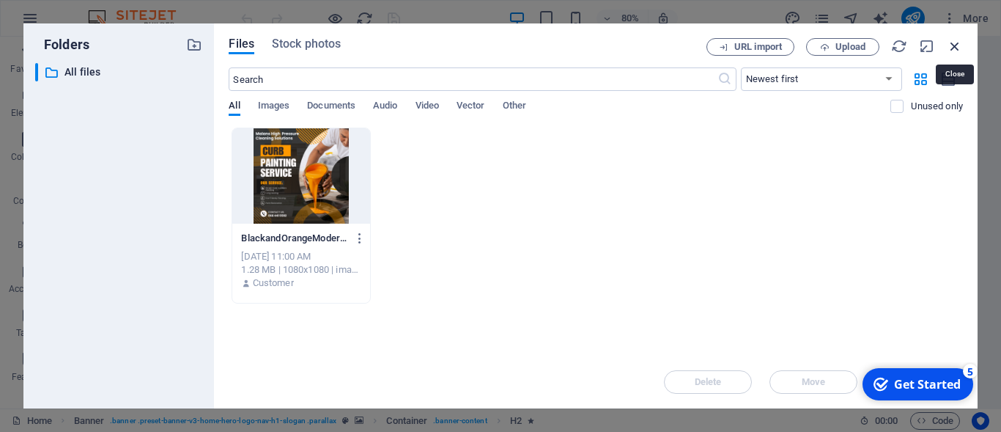
click at [955, 39] on icon "button" at bounding box center [955, 46] width 16 height 16
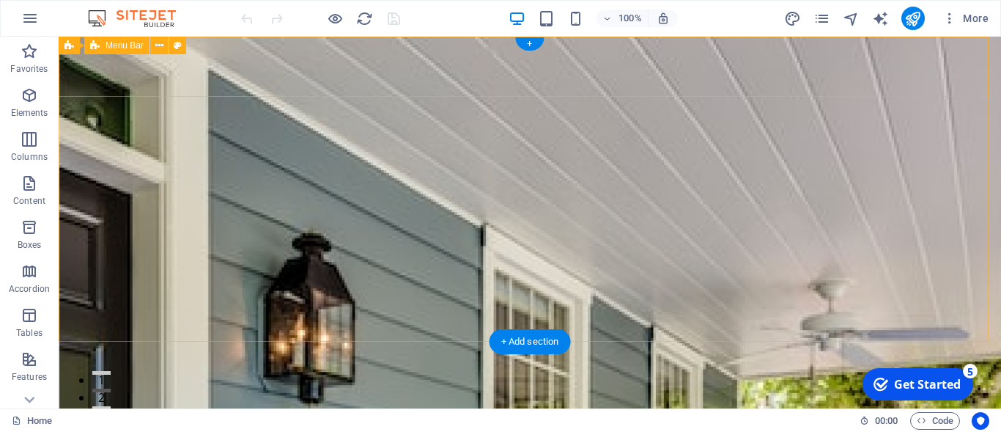
click at [912, 392] on div "curbpainting.mpcleaningsolutions.co.za Home About Services Testimonials Contact" at bounding box center [530, 428] width 943 height 72
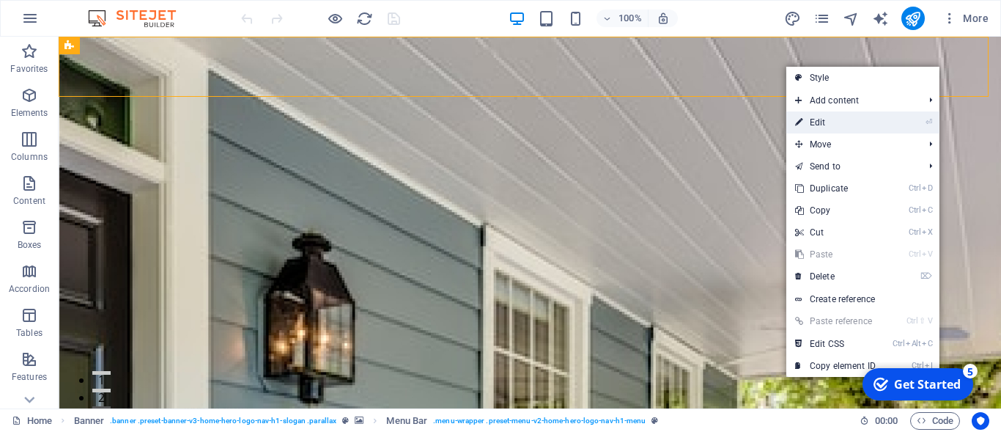
click at [822, 122] on link "⏎ Edit" at bounding box center [836, 122] width 98 height 22
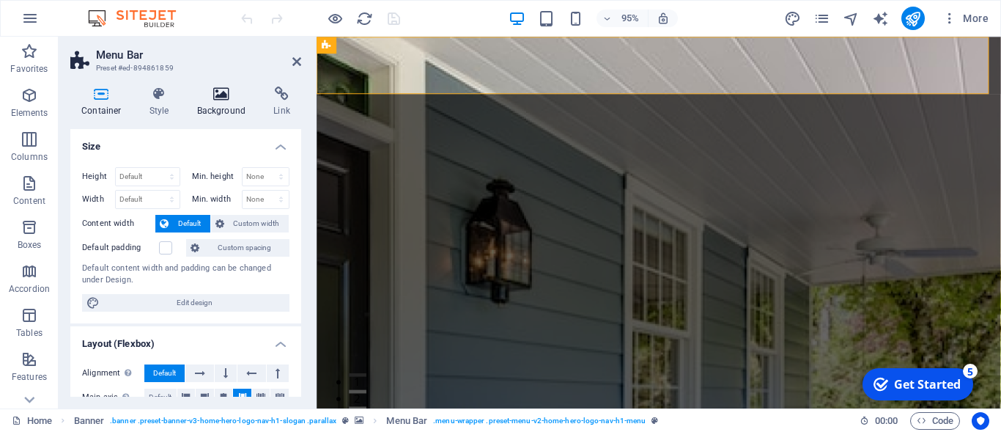
click at [223, 92] on icon at bounding box center [221, 94] width 71 height 15
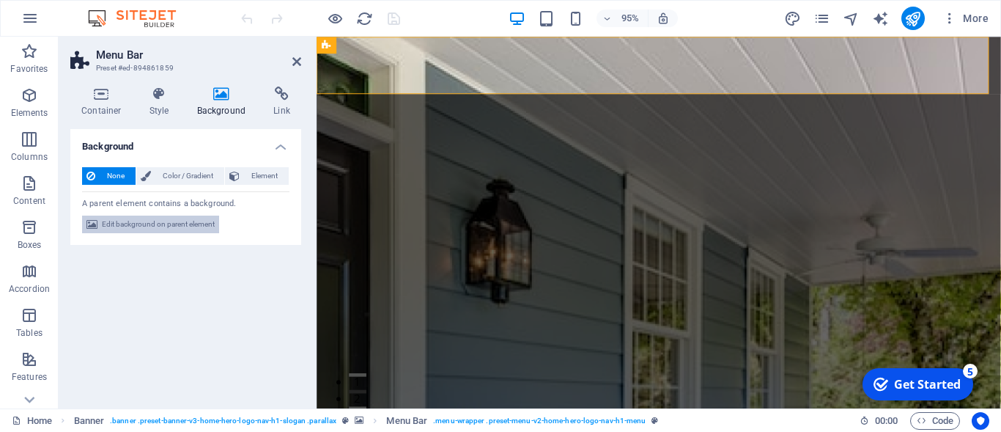
click at [125, 225] on span "Edit background on parent element" at bounding box center [158, 225] width 113 height 18
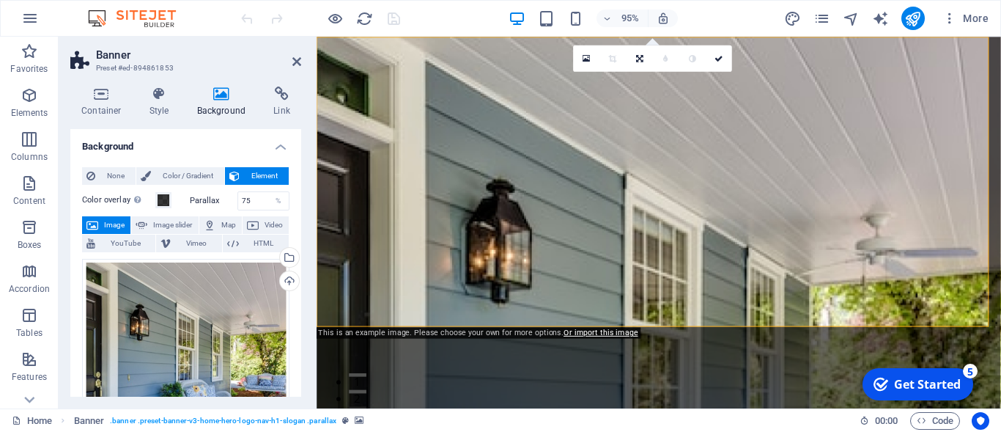
click at [821, 312] on figure at bounding box center [677, 232] width 721 height 391
click at [608, 331] on link "Or import this image" at bounding box center [601, 332] width 74 height 9
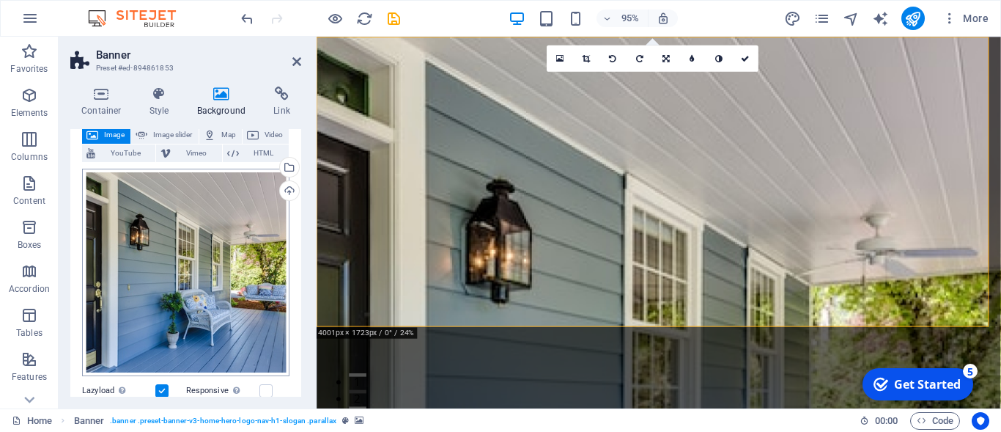
scroll to position [132, 0]
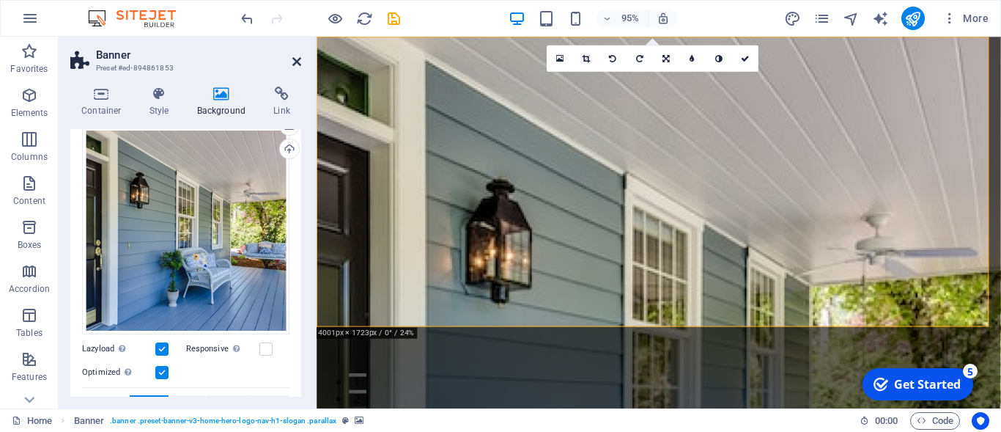
click at [300, 60] on icon at bounding box center [297, 62] width 9 height 12
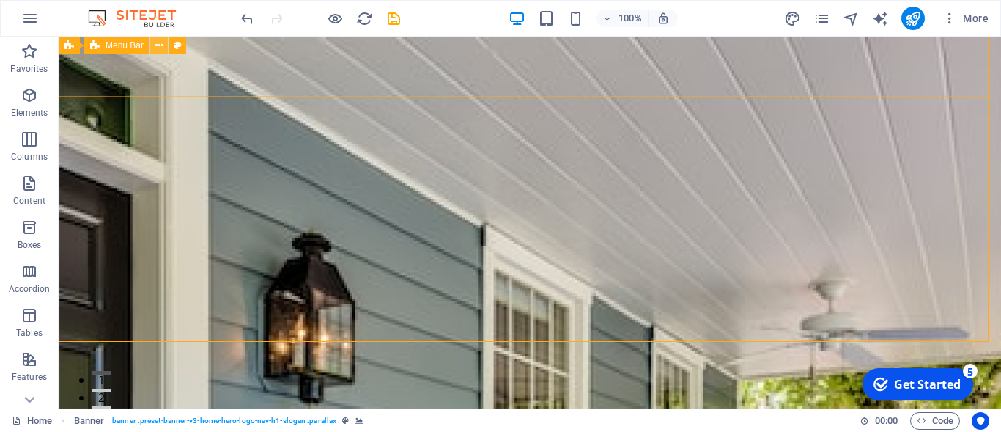
click at [159, 47] on icon at bounding box center [159, 45] width 8 height 15
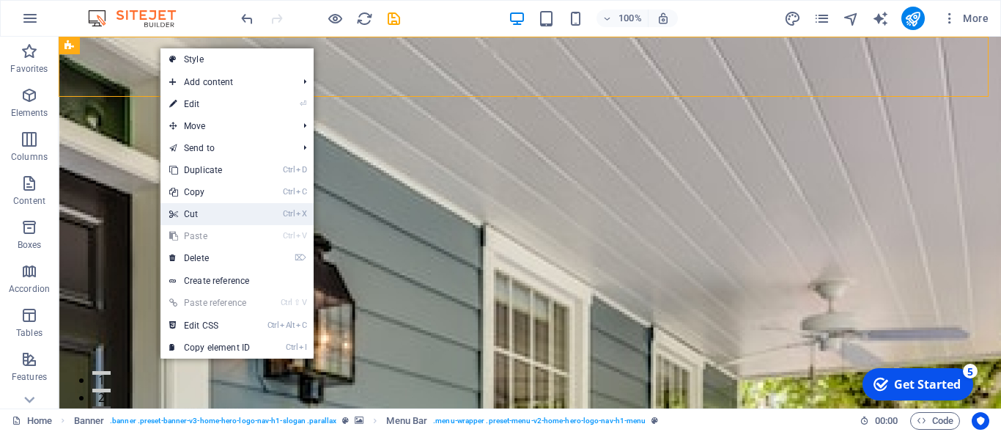
click at [191, 216] on link "Ctrl X Cut" at bounding box center [210, 214] width 98 height 22
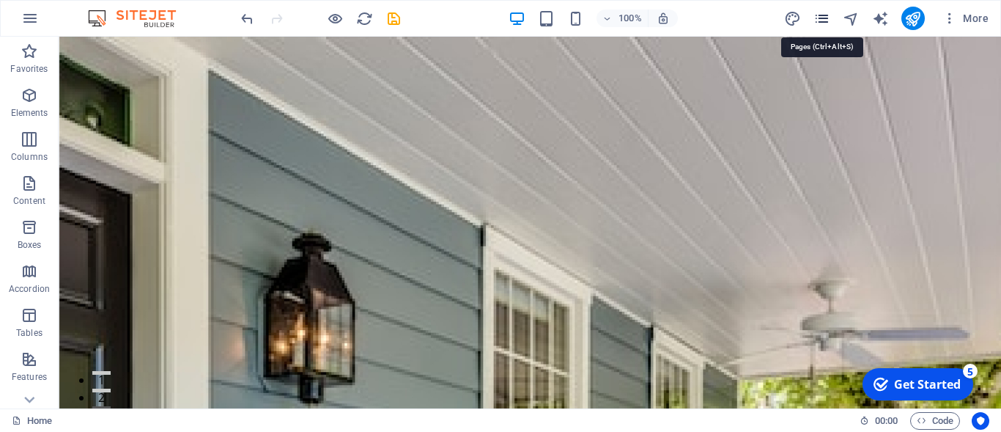
click at [831, 20] on icon "pages" at bounding box center [822, 18] width 17 height 17
click at [790, 17] on icon "design" at bounding box center [792, 18] width 17 height 17
select select "px"
select select "200"
select select "px"
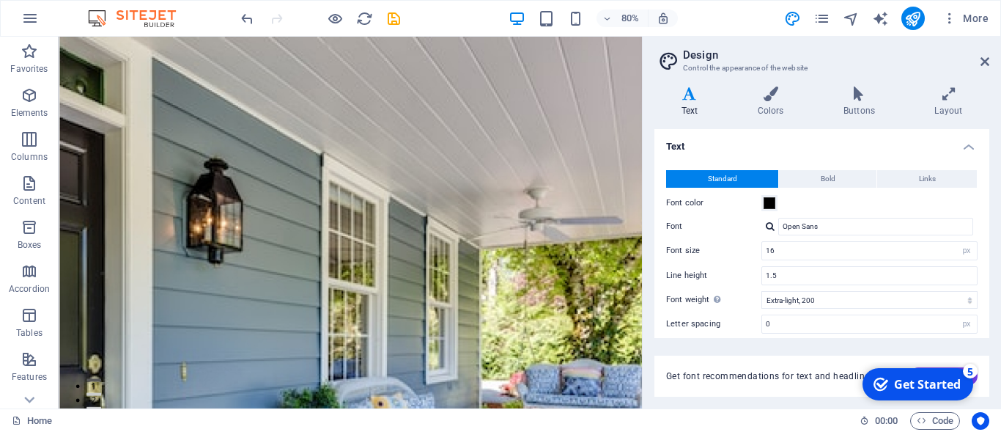
scroll to position [124, 0]
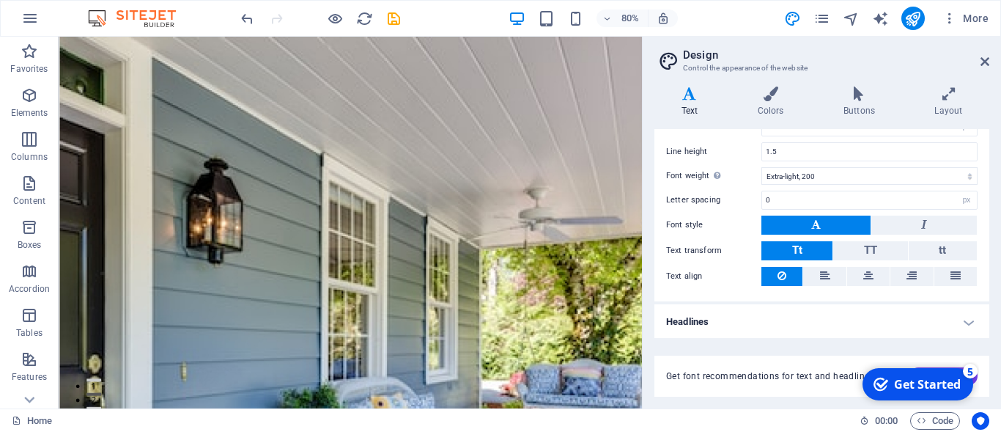
drag, startPoint x: 935, startPoint y: 379, endPoint x: 858, endPoint y: 386, distance: 76.6
click html "checkmark Get Started 5 First Steps in the Editor Let's guide you through the t…"
click at [808, 391] on div "Get font recommendations for text and headlines. Generate" at bounding box center [822, 376] width 335 height 41
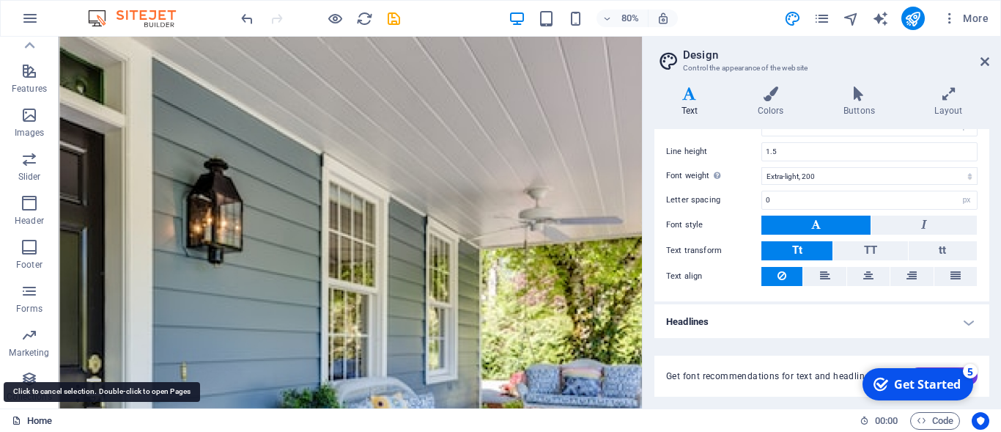
click at [45, 419] on link "Home" at bounding box center [32, 421] width 40 height 18
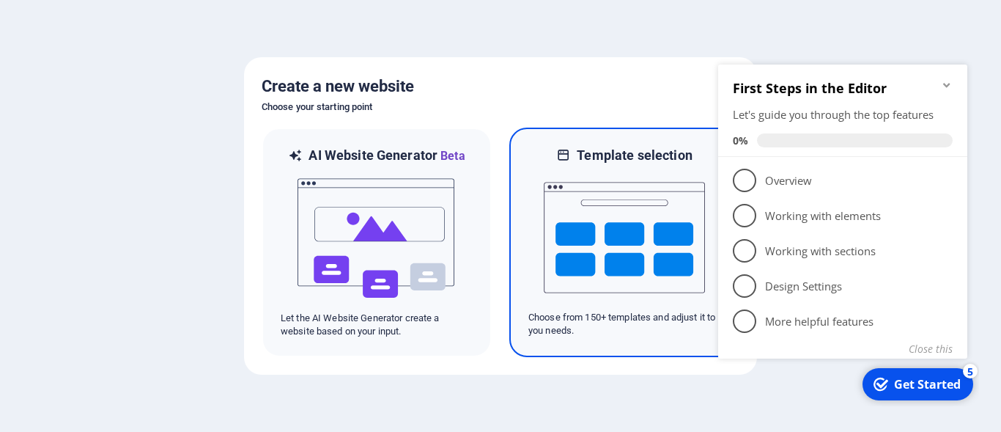
click at [614, 220] on img at bounding box center [624, 237] width 161 height 147
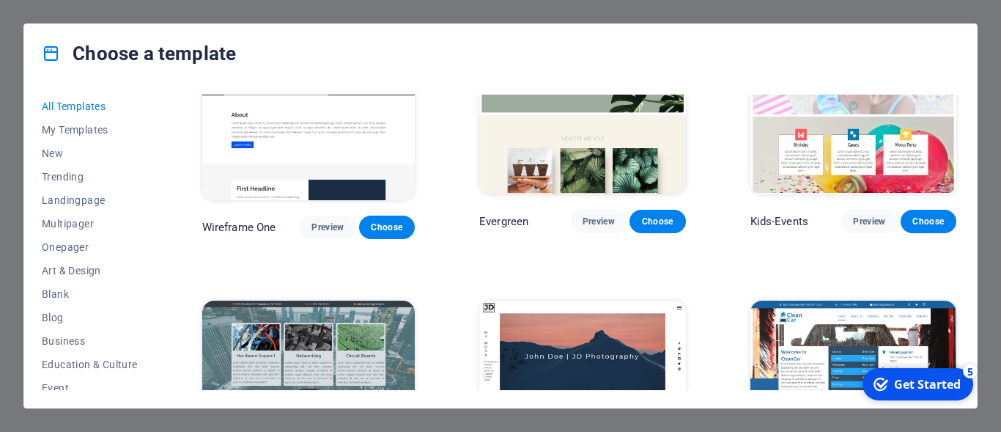
scroll to position [5146, 0]
